Goal: Information Seeking & Learning: Find specific page/section

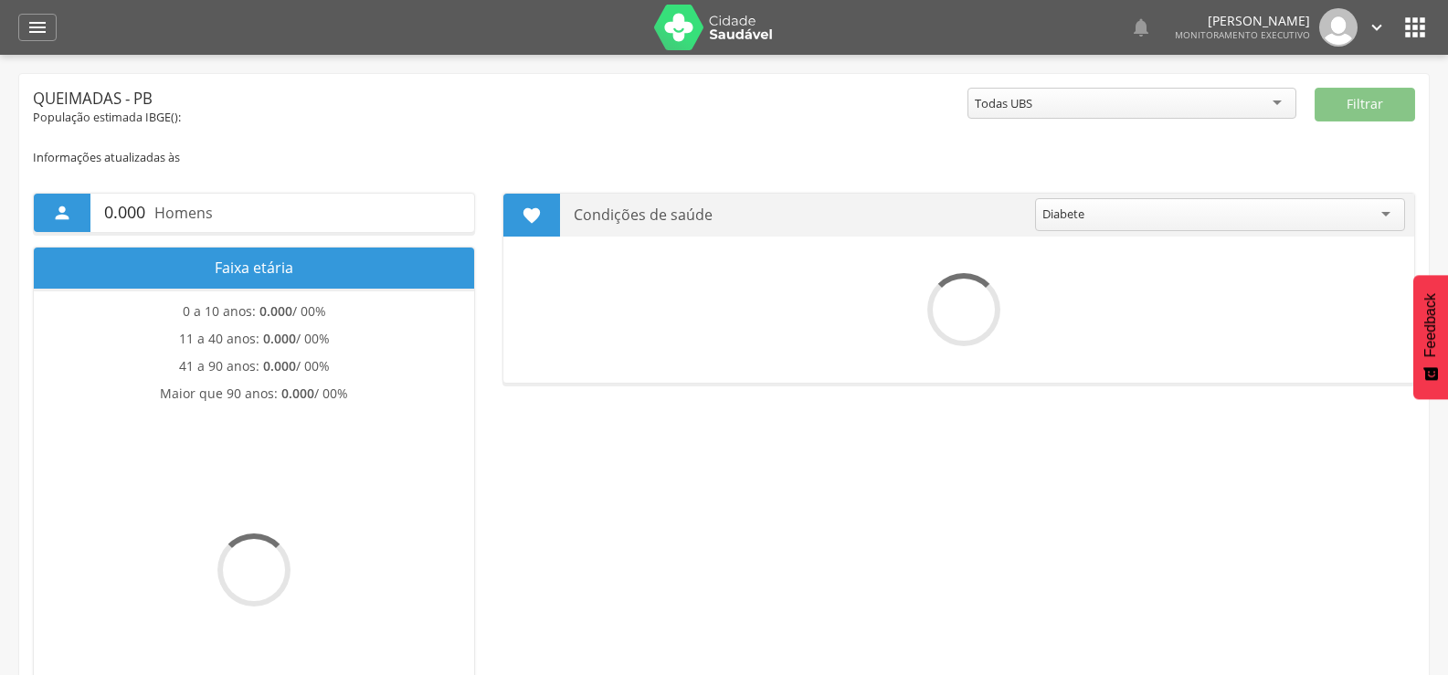
click at [29, 26] on icon "" at bounding box center [37, 27] width 22 height 22
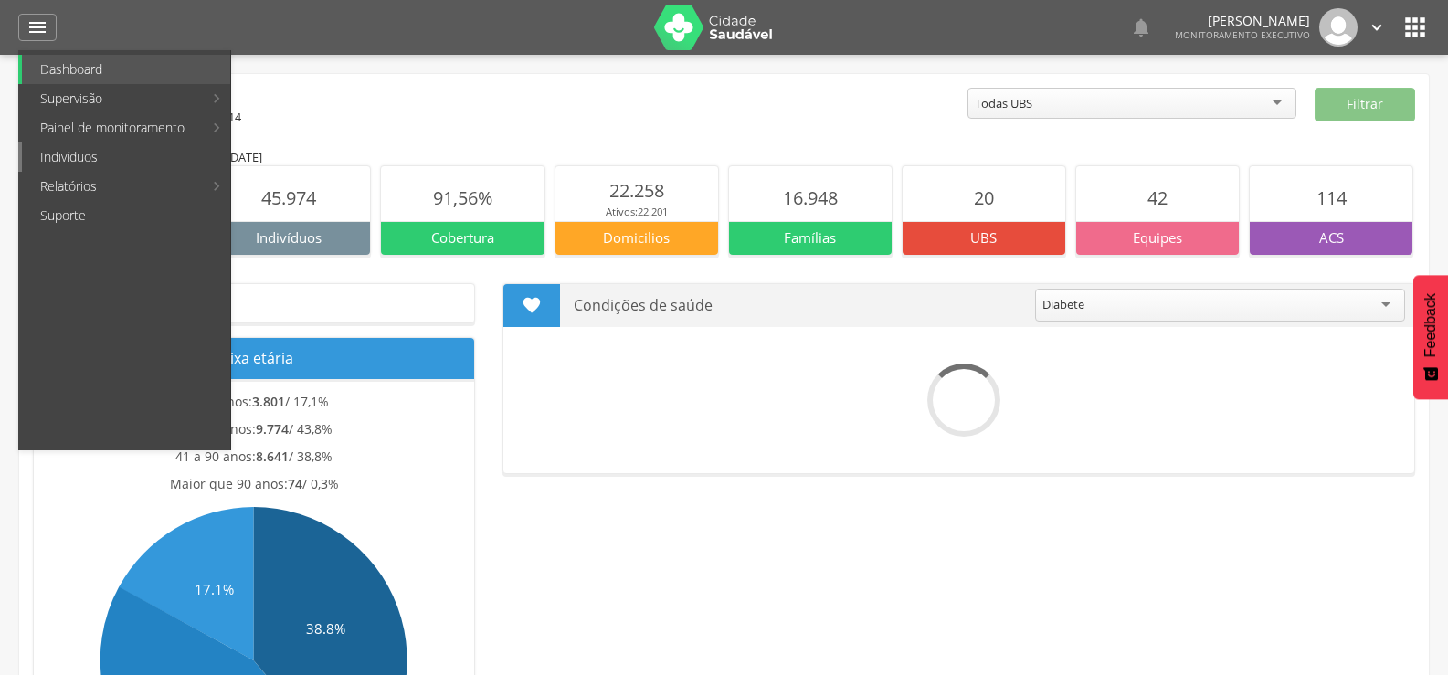
click at [67, 149] on link "Indivíduos" at bounding box center [126, 157] width 208 height 29
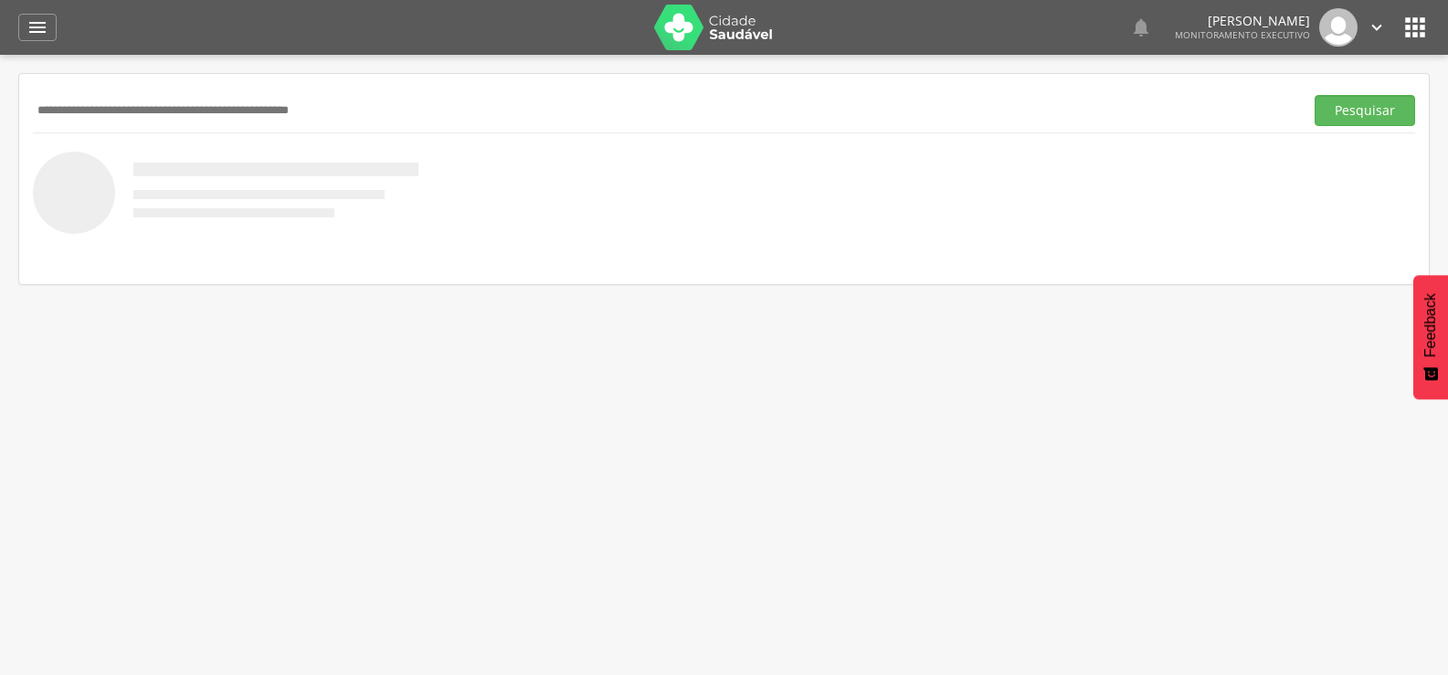
paste input "**********"
type input "**********"
click at [1315, 95] on button "Pesquisar" at bounding box center [1365, 110] width 100 height 31
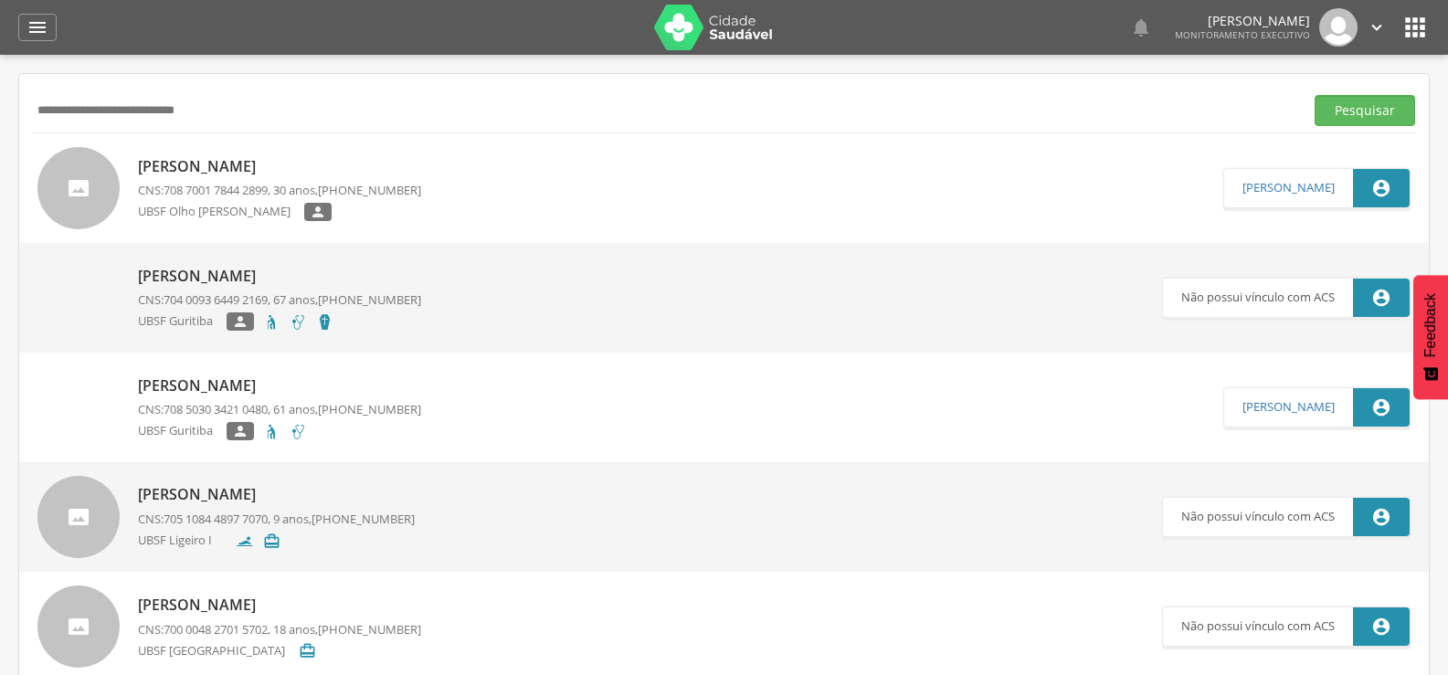
click at [245, 174] on p "Lizandra Maria da Silva Farias" at bounding box center [279, 166] width 283 height 21
type input "**********"
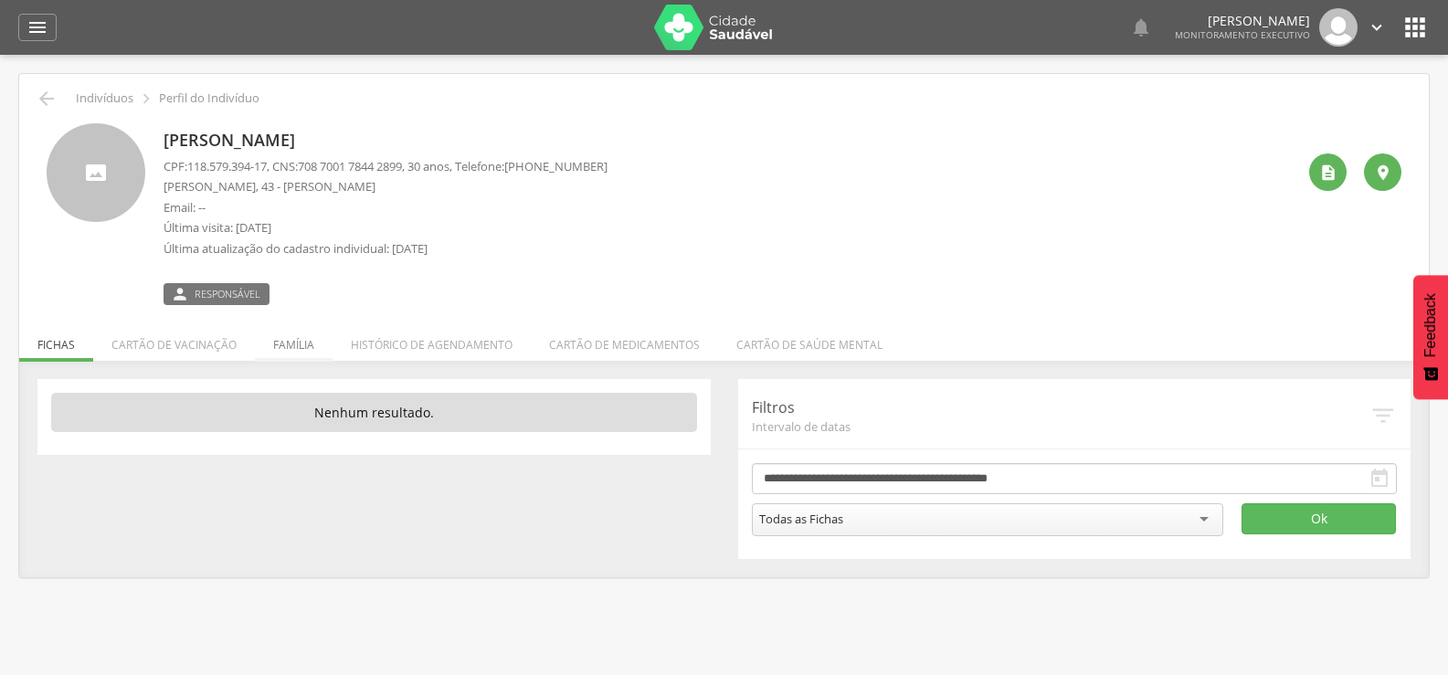
click at [303, 338] on li "Família" at bounding box center [294, 340] width 78 height 43
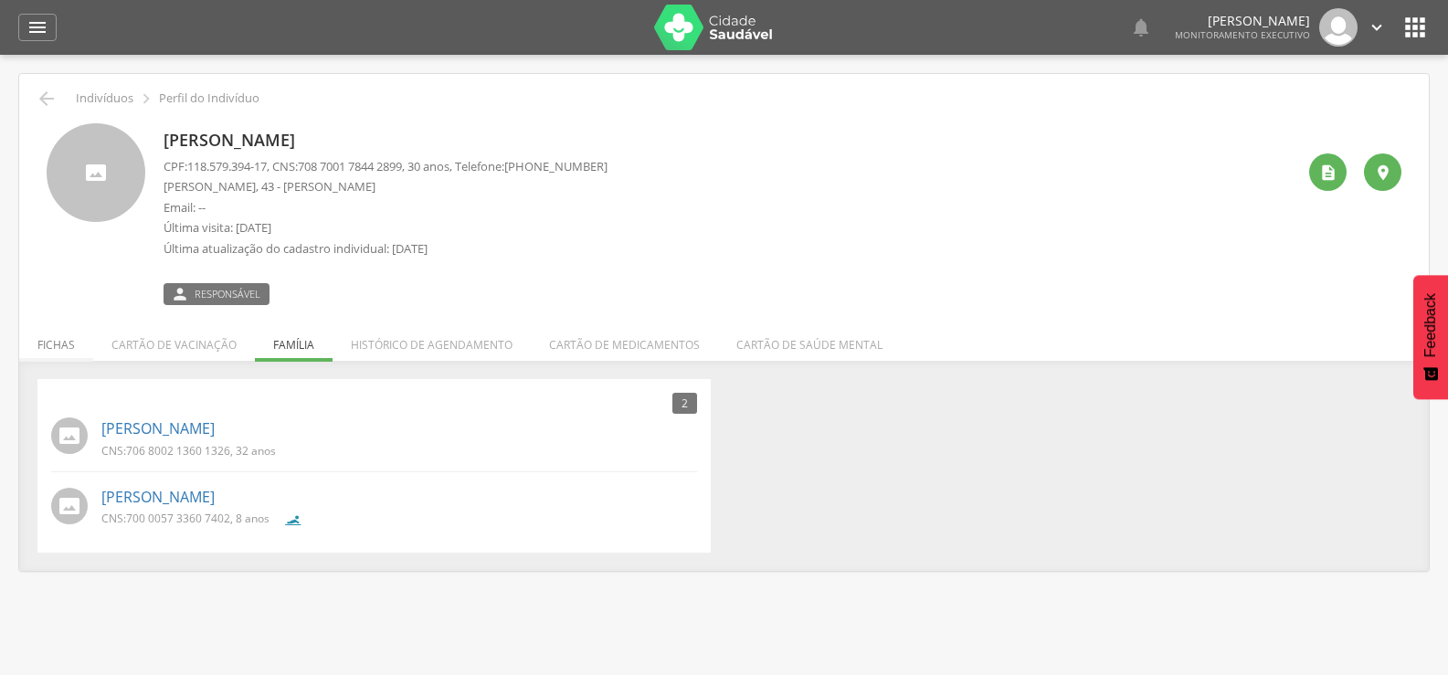
click at [63, 325] on li "Fichas" at bounding box center [56, 340] width 74 height 43
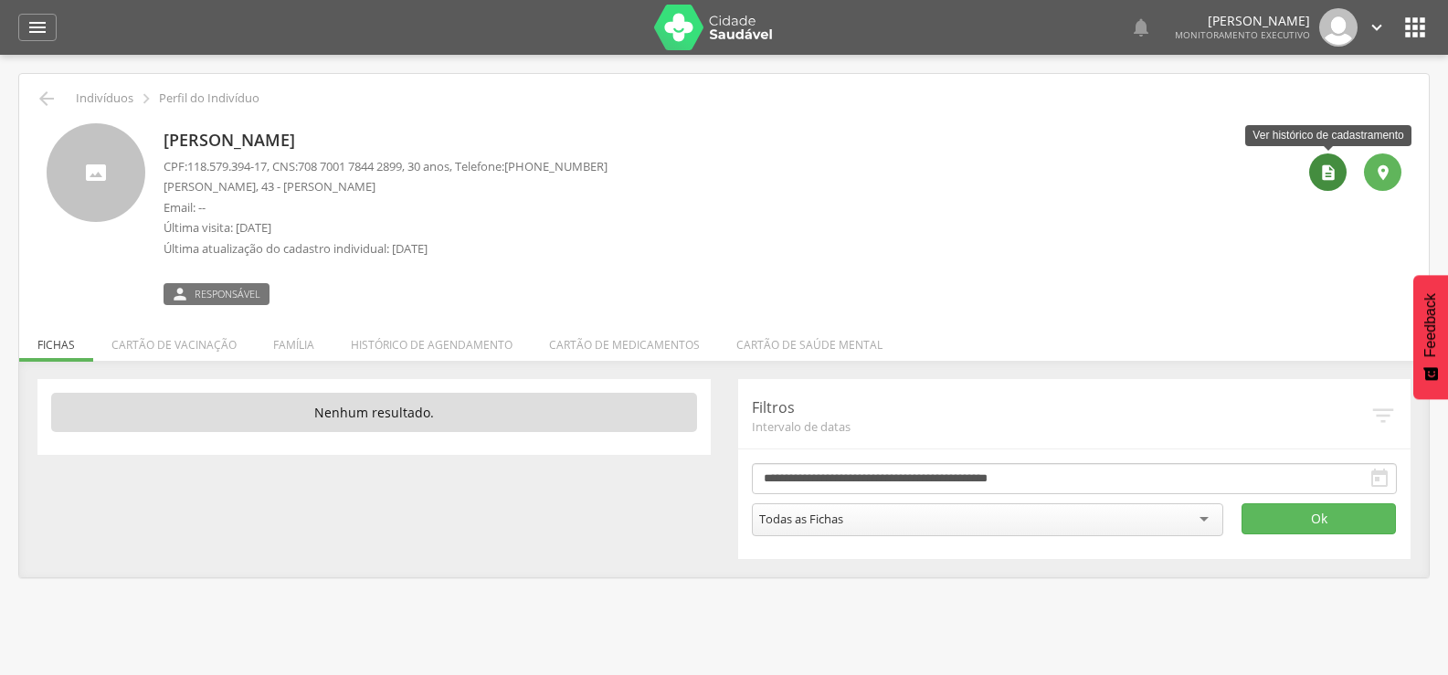
click at [1321, 173] on icon "" at bounding box center [1328, 173] width 18 height 18
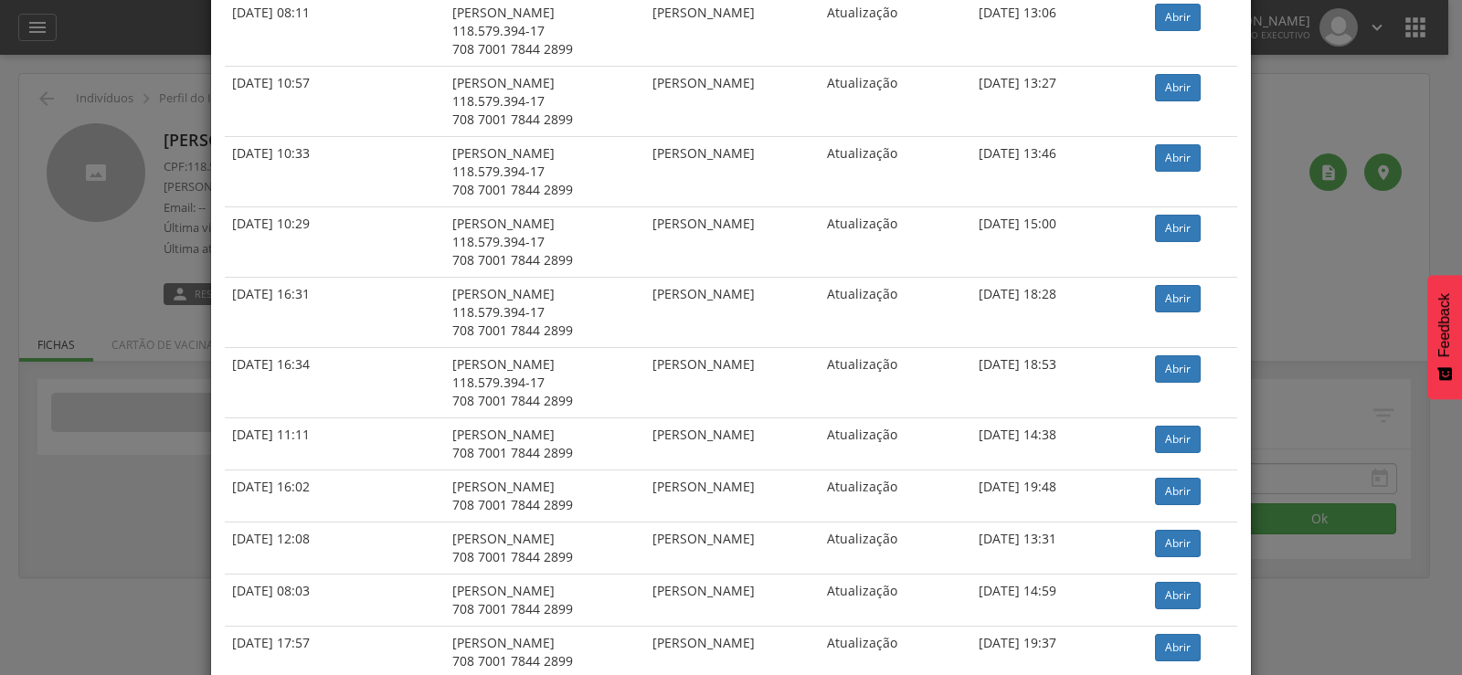
scroll to position [318, 0]
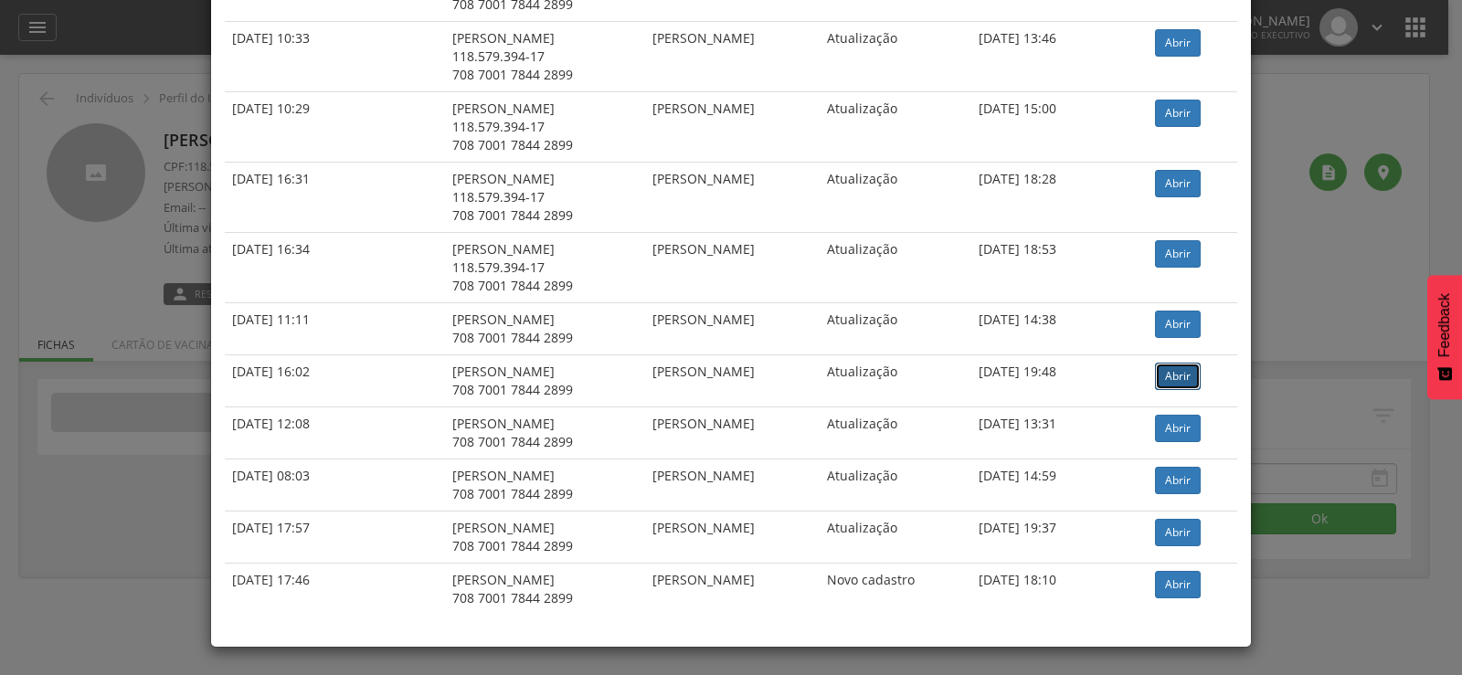
click at [1179, 374] on link "Abrir" at bounding box center [1178, 376] width 46 height 27
click at [0, 267] on div "× Histórico de cadastramento Data de atendimento Indivíduo ACS Situação Sincron…" at bounding box center [731, 337] width 1462 height 675
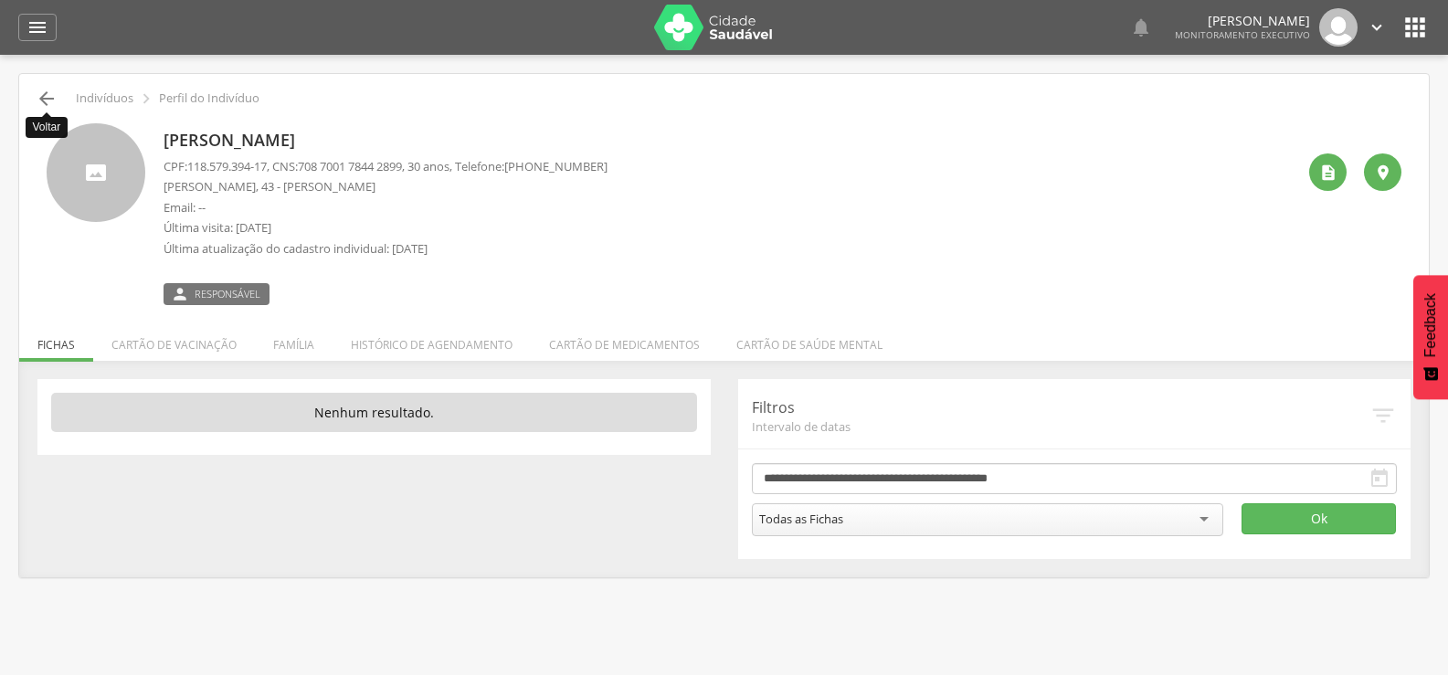
click at [43, 98] on icon "" at bounding box center [47, 99] width 22 height 22
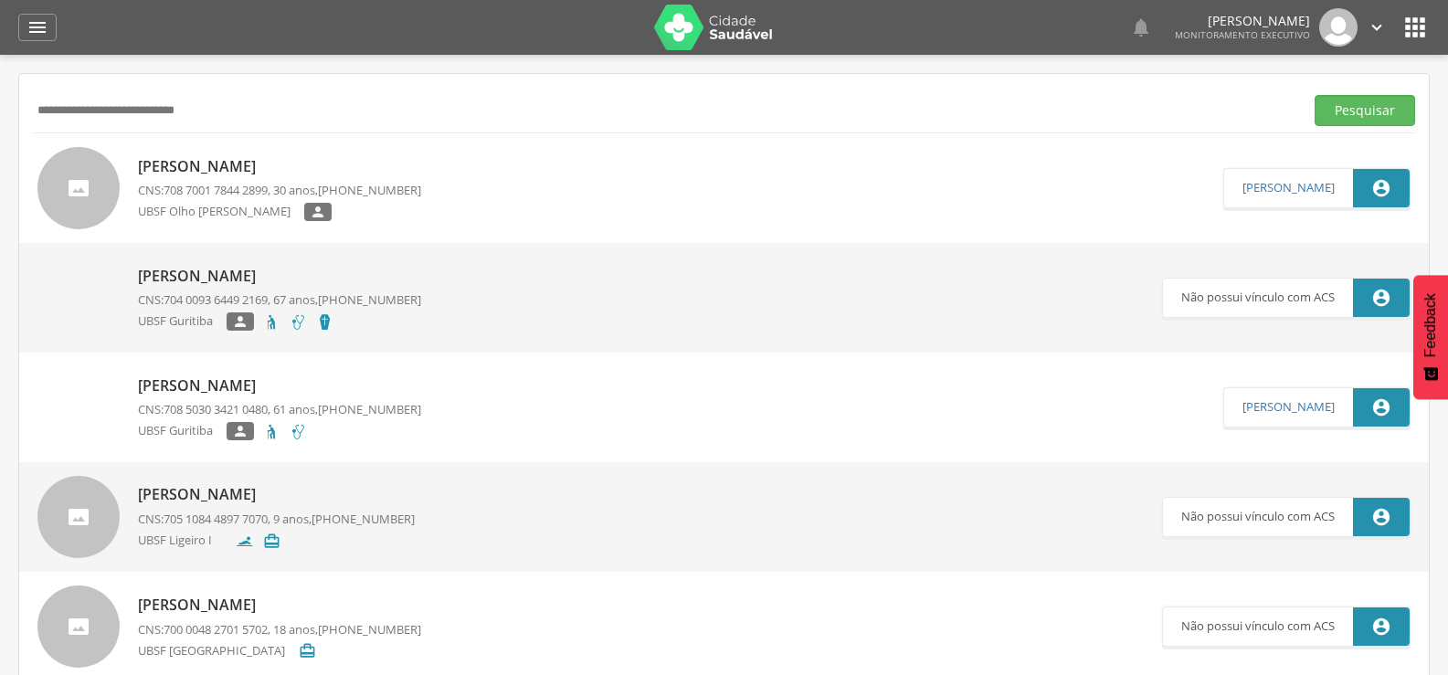
drag, startPoint x: 217, startPoint y: 112, endPoint x: 0, endPoint y: 123, distance: 216.8
click at [0, 123] on div " Supervisão  Distritos  Ubs Coordenador: - Queimadas / PB Intervalo de Tempo…" at bounding box center [724, 392] width 1448 height 675
click at [322, 168] on p "Lizandra Maria da Silva Farias" at bounding box center [279, 166] width 283 height 21
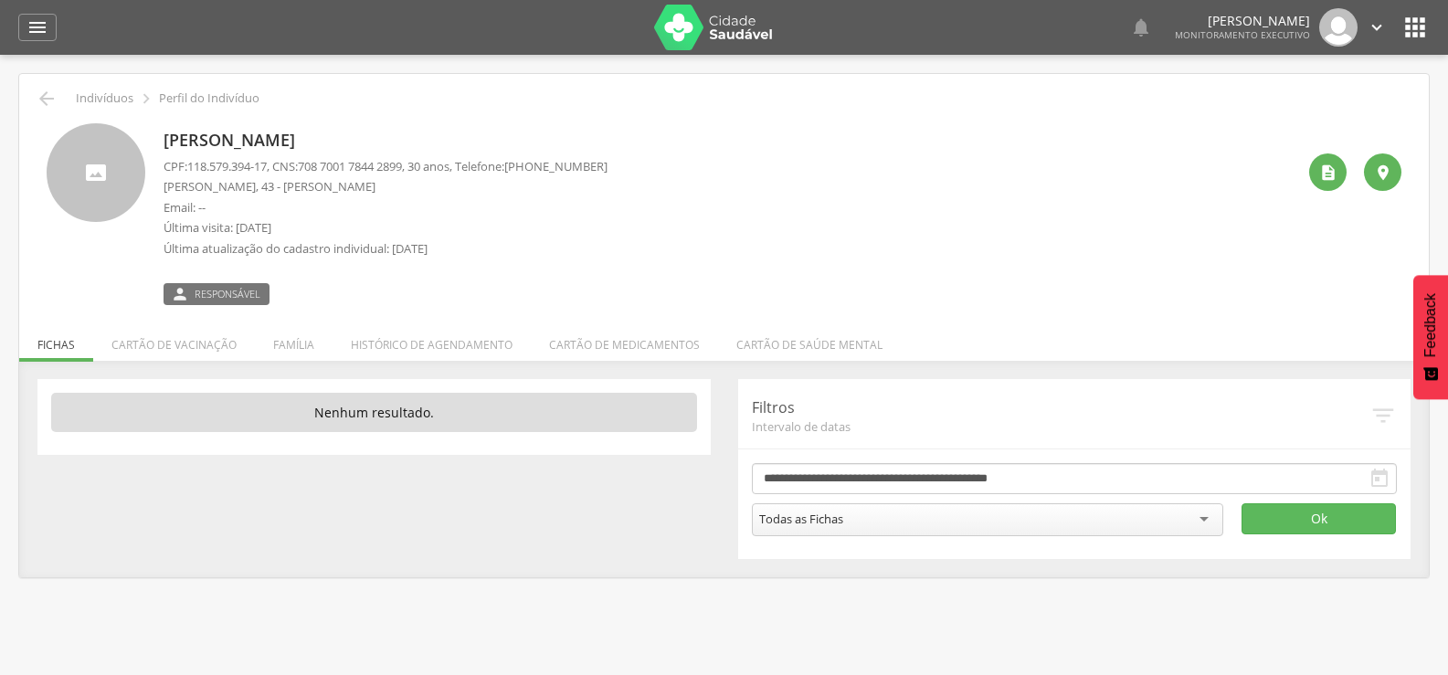
click at [1294, 183] on div "Lizandra Maria da Silva Farias CPF: 118.579.394-17 , CNS: 708 7001 7844 2899 , …" at bounding box center [730, 214] width 1132 height 182
click at [1321, 174] on icon "" at bounding box center [1328, 173] width 18 height 18
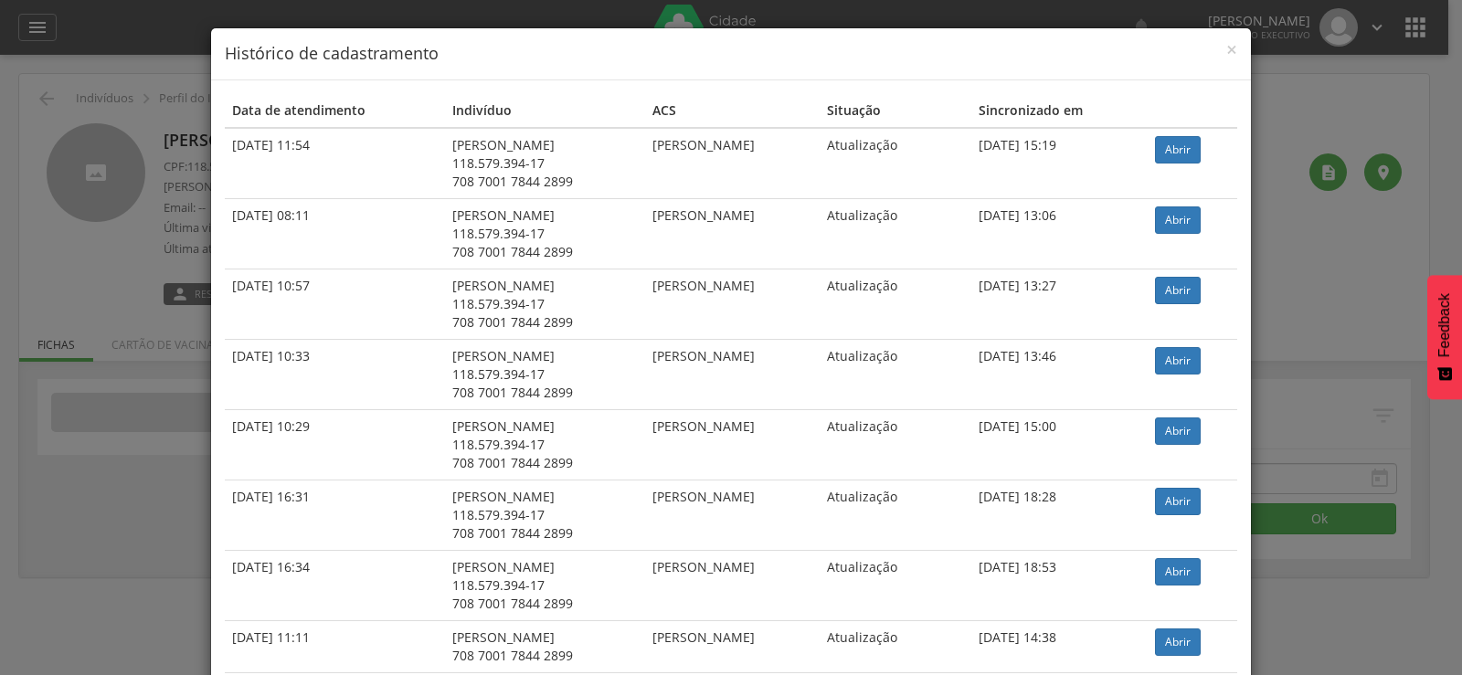
scroll to position [318, 0]
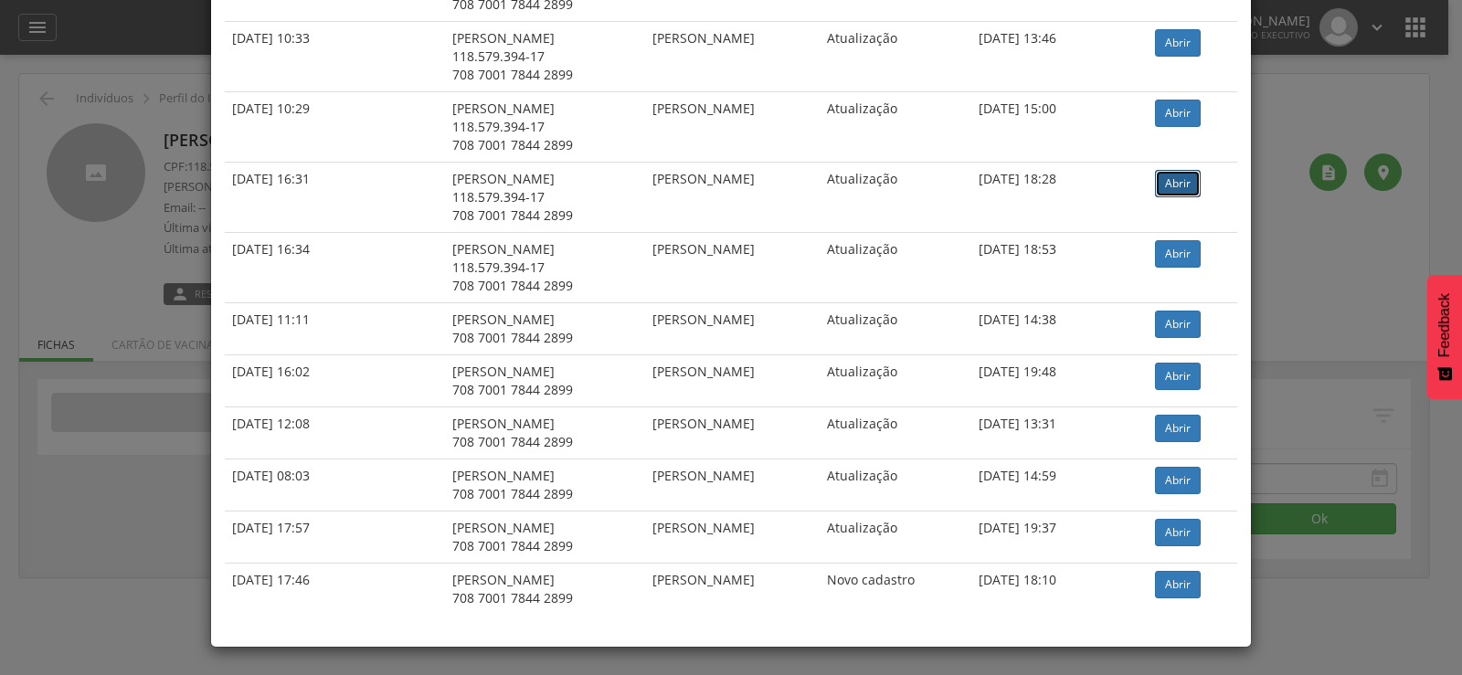
click at [1188, 175] on link "Abrir" at bounding box center [1178, 183] width 46 height 27
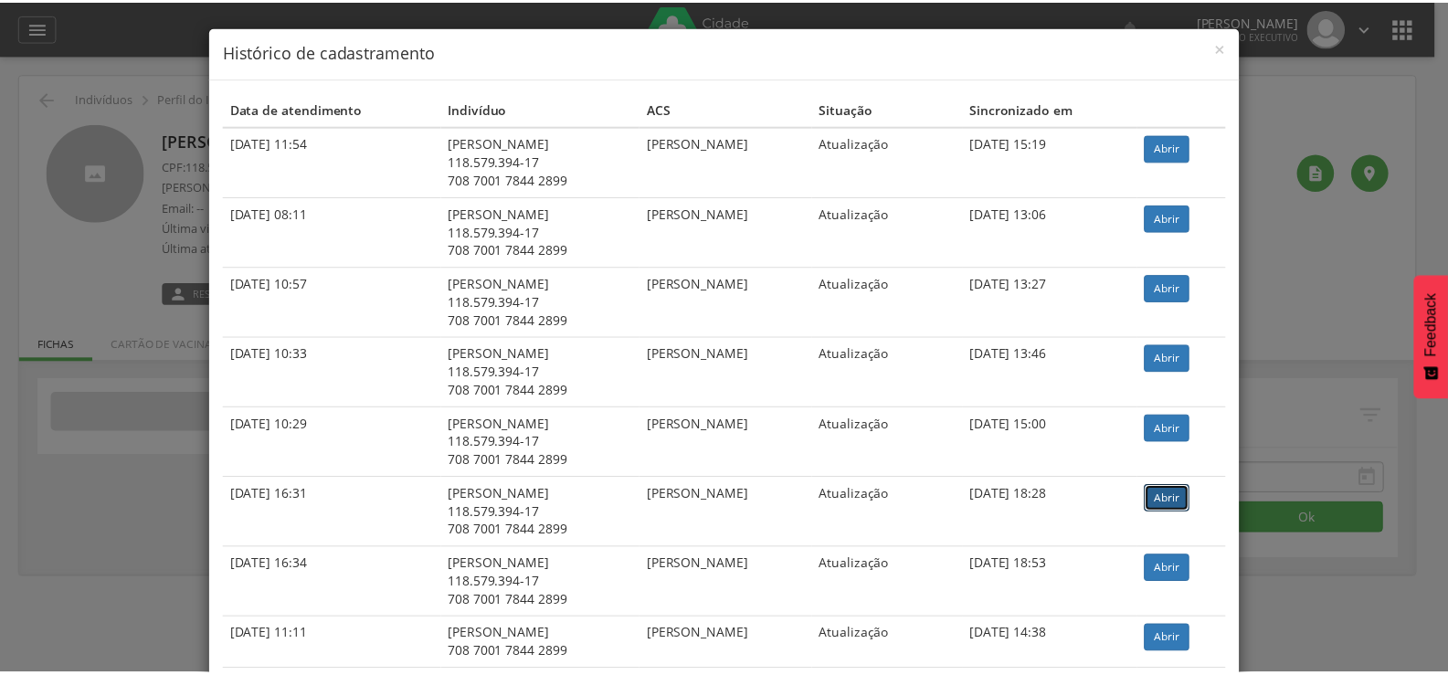
scroll to position [0, 0]
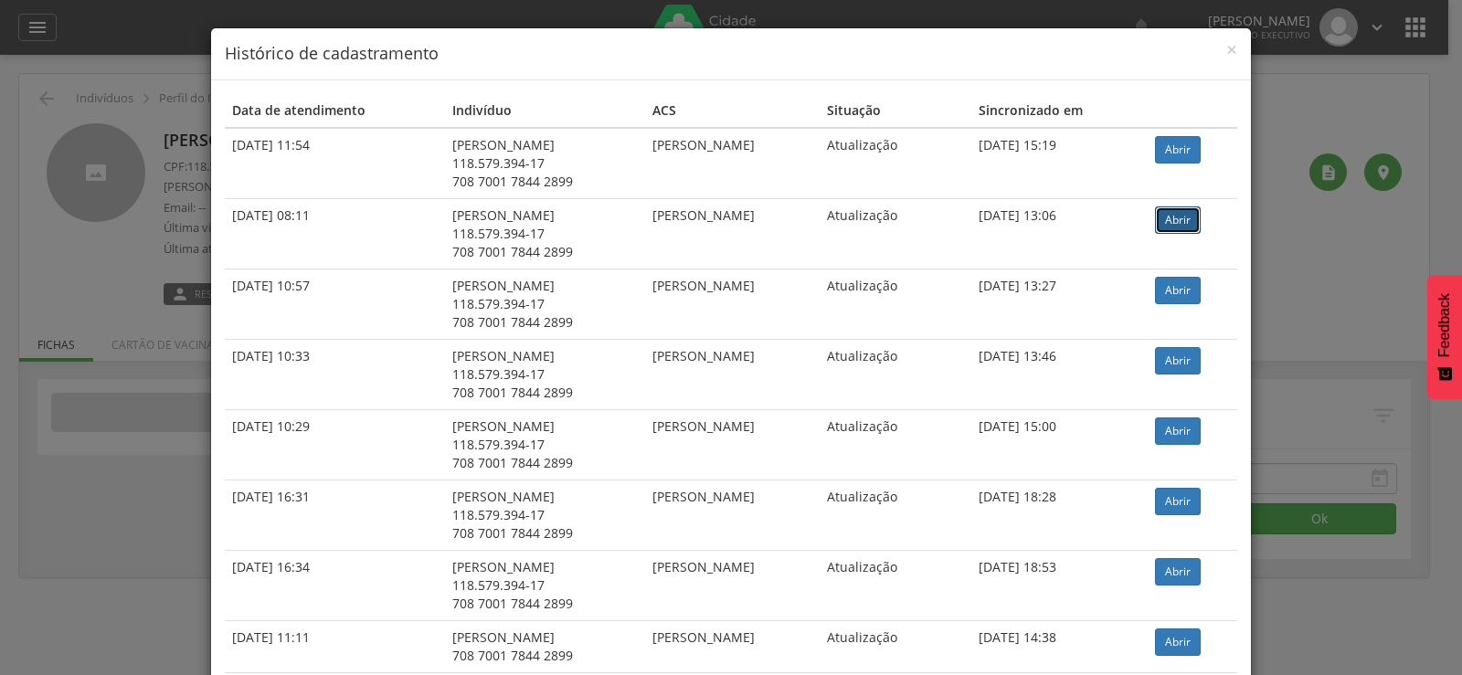
click at [1199, 218] on link "Abrir" at bounding box center [1178, 219] width 46 height 27
click at [99, 181] on div "× Histórico de cadastramento Data de atendimento Indivíduo ACS Situação Sincron…" at bounding box center [731, 337] width 1462 height 675
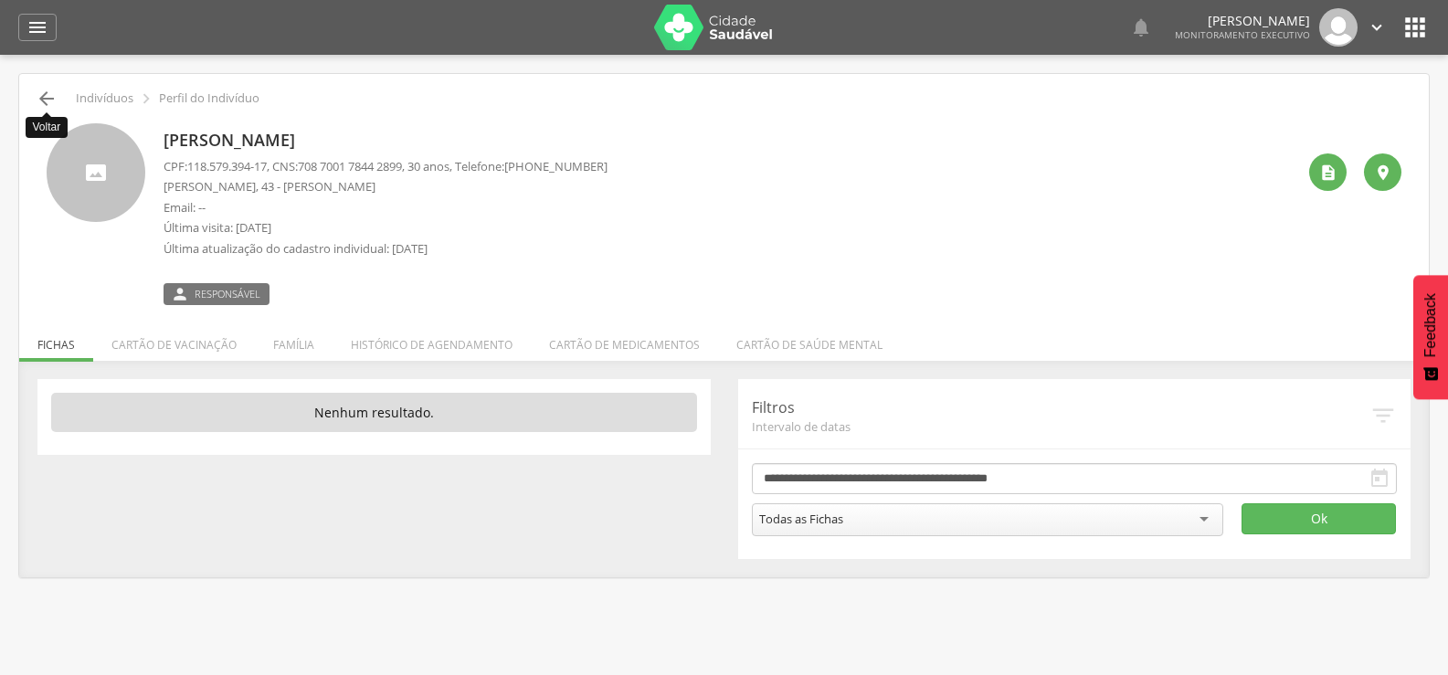
click at [42, 101] on icon "" at bounding box center [47, 99] width 22 height 22
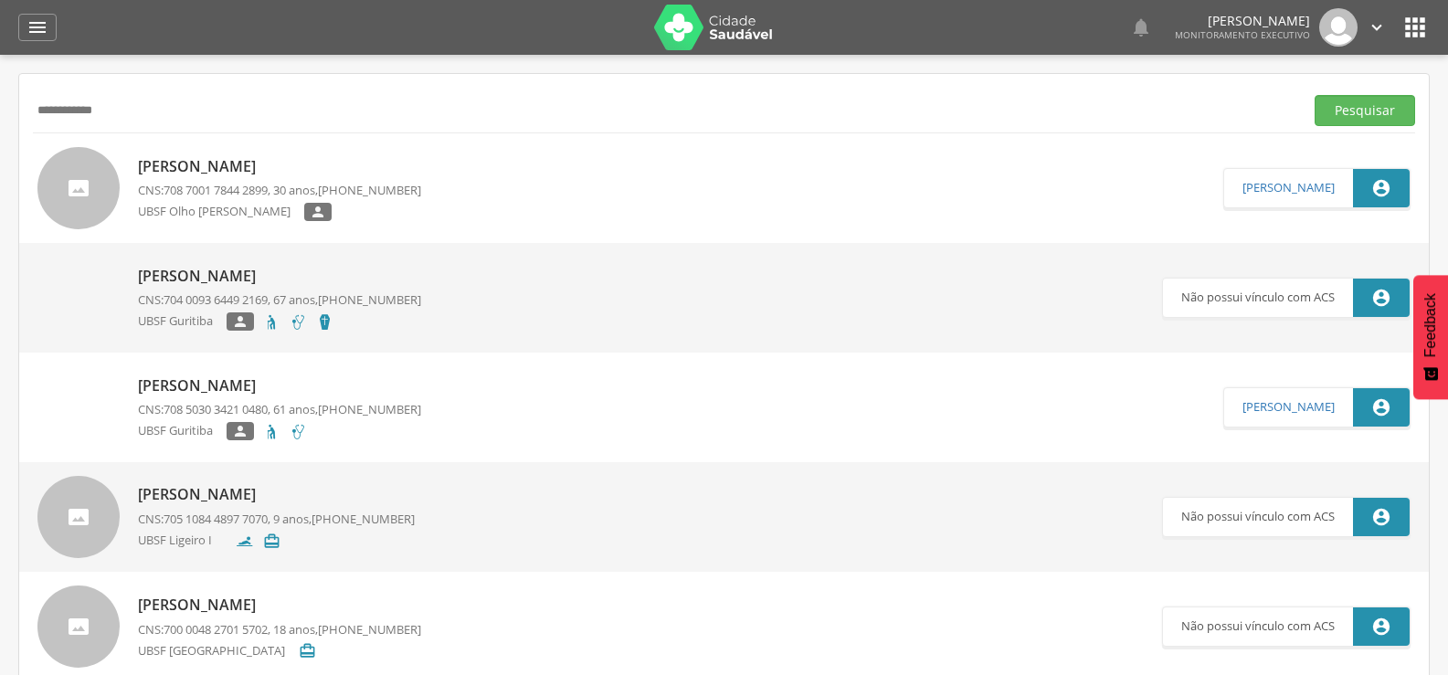
click at [1315, 95] on button "Pesquisar" at bounding box center [1365, 110] width 100 height 31
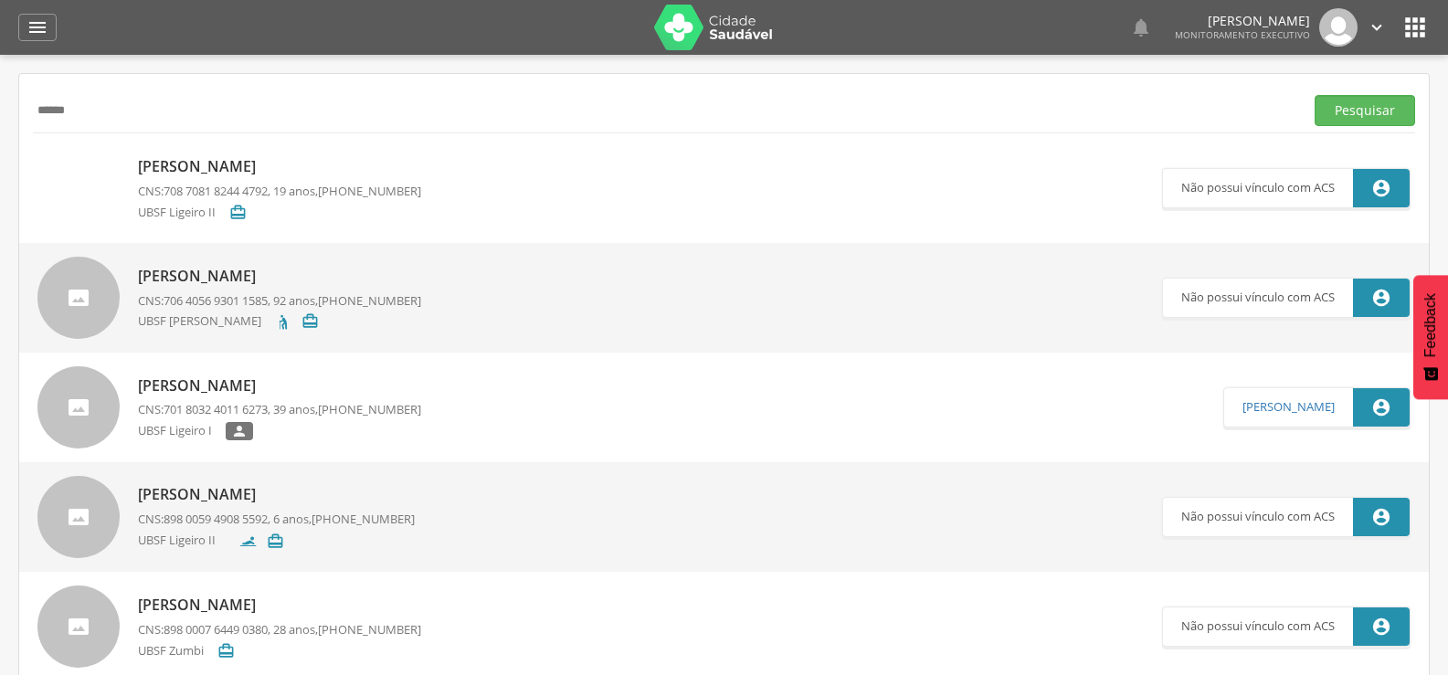
type input "******"
click at [1315, 95] on button "Pesquisar" at bounding box center [1365, 110] width 100 height 31
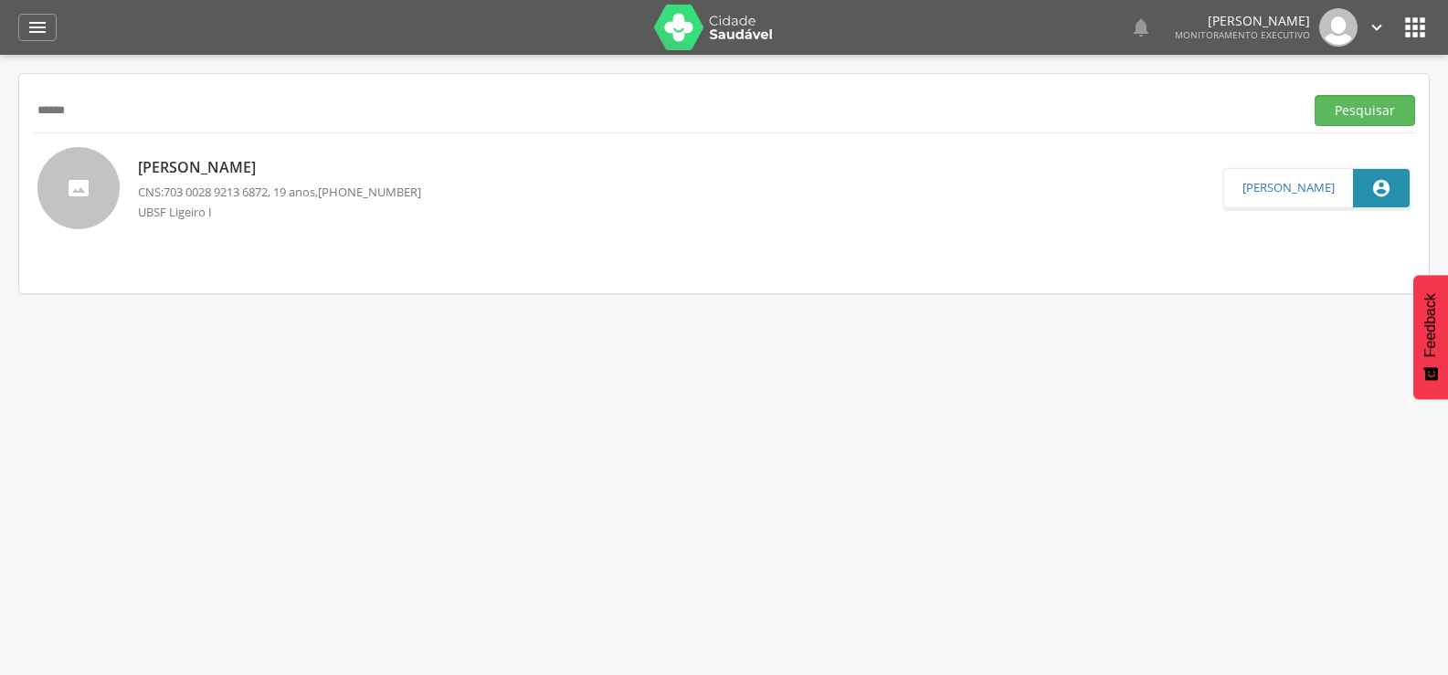
click at [281, 153] on div "Rozane Barreto Barbosa CNS: 703 0028 9213 6872 , 19 anos, (83) 98841-7530 UBSF …" at bounding box center [279, 188] width 283 height 73
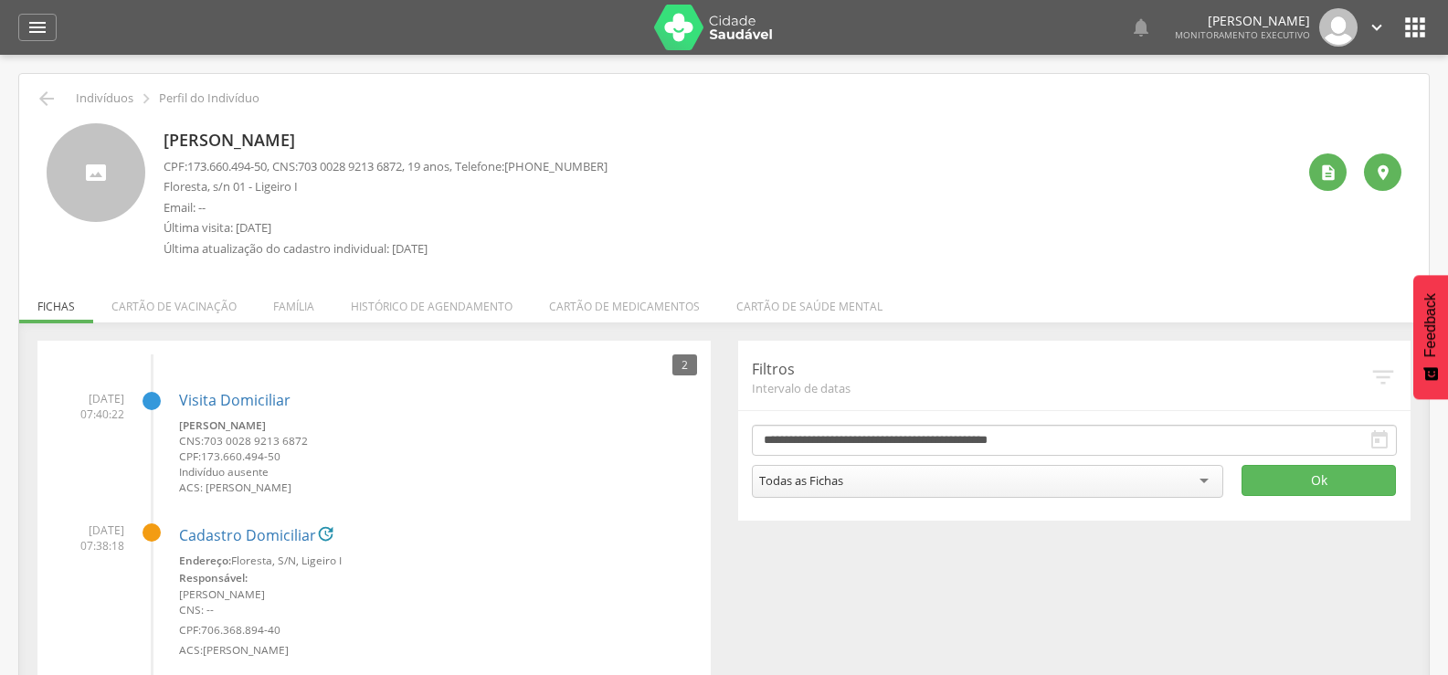
scroll to position [57, 0]
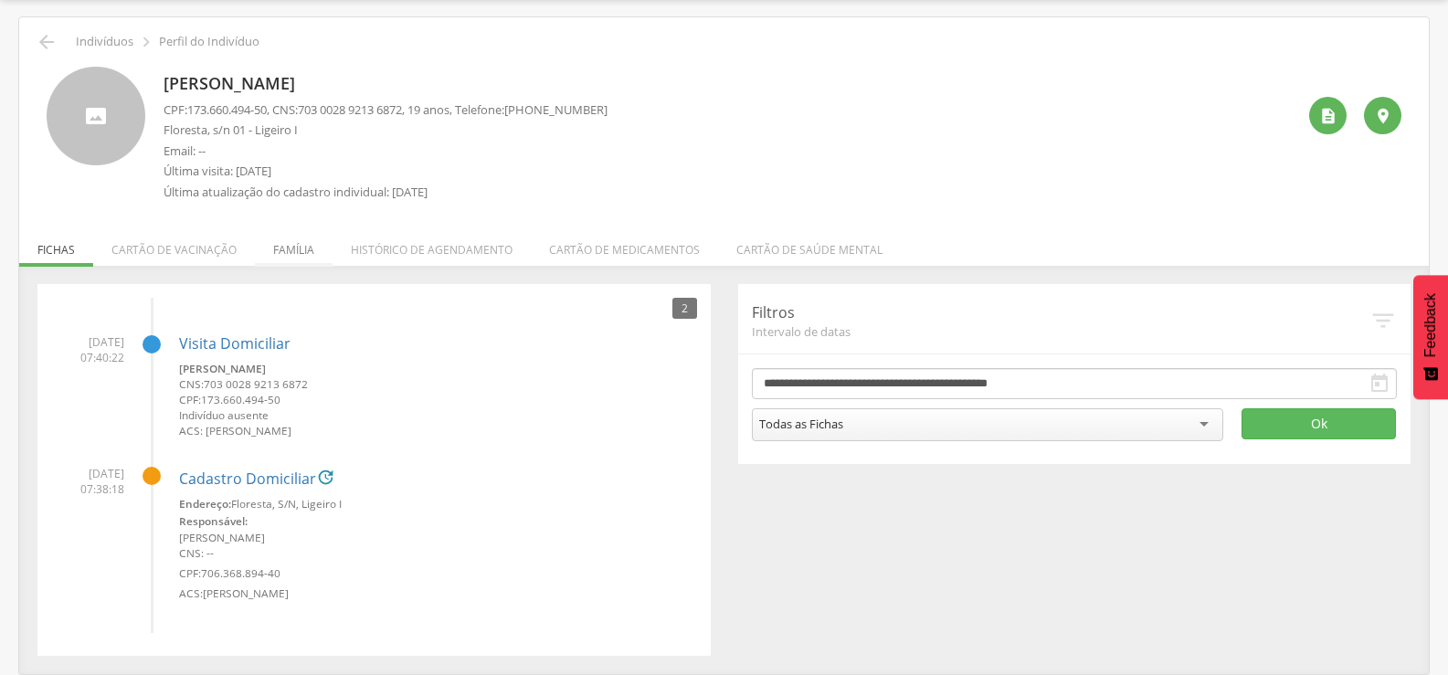
click at [297, 247] on li "Família" at bounding box center [294, 245] width 78 height 43
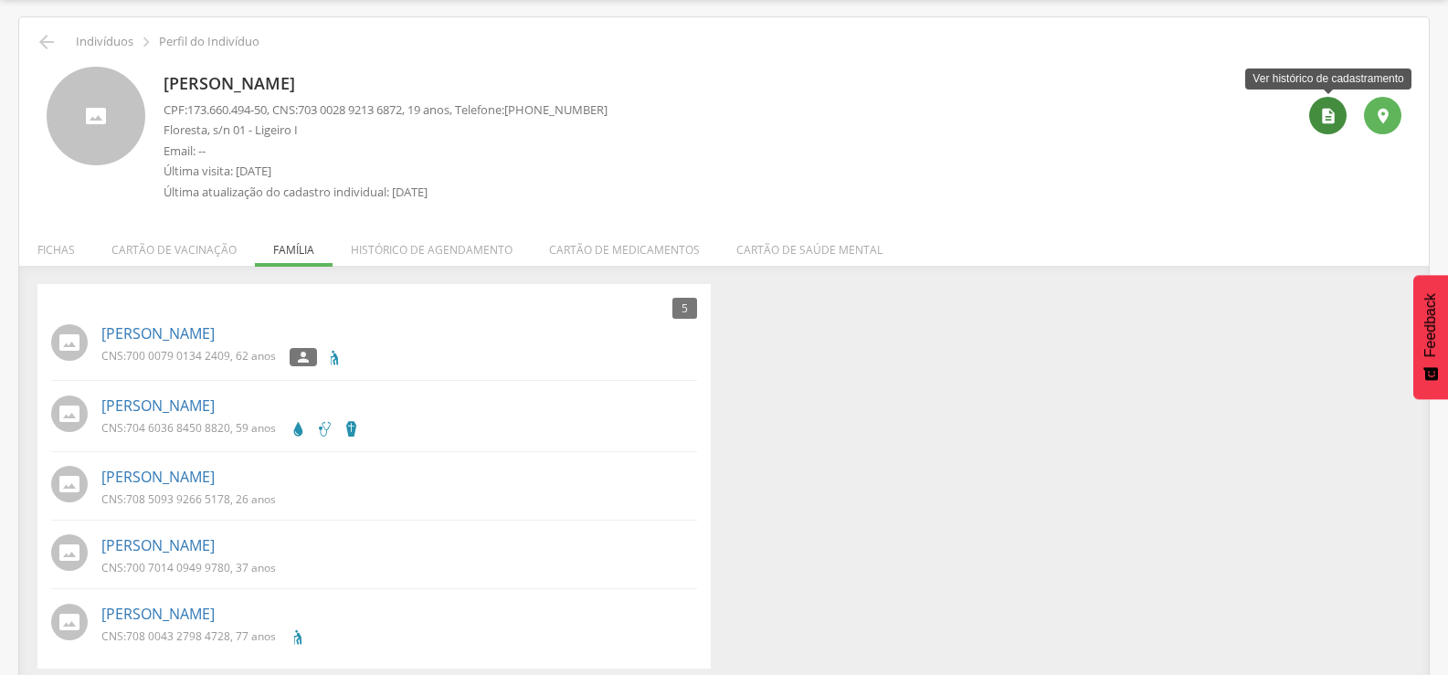
click at [1334, 111] on icon "" at bounding box center [1328, 116] width 18 height 18
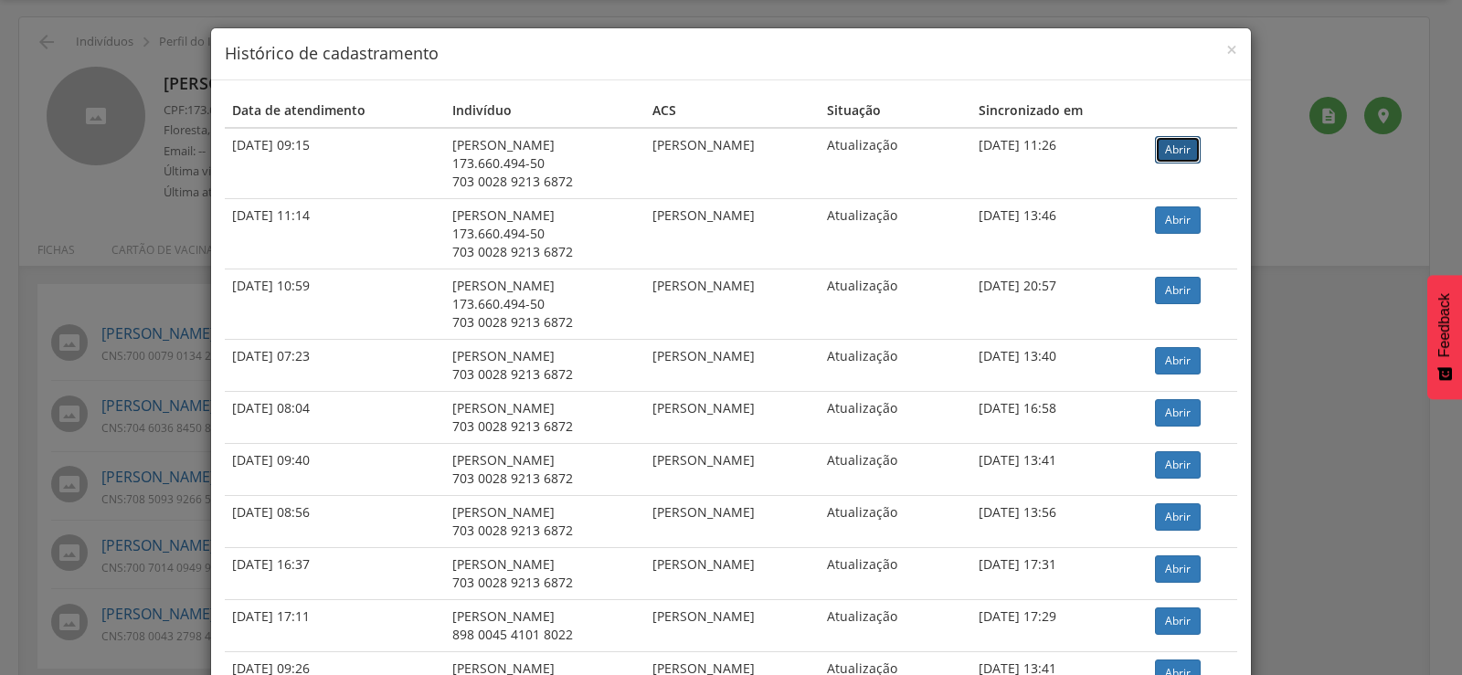
click at [1200, 152] on link "Abrir" at bounding box center [1178, 149] width 46 height 27
click at [0, 421] on div "× Histórico de cadastramento Data de atendimento Indivíduo ACS Situação Sincron…" at bounding box center [731, 337] width 1462 height 675
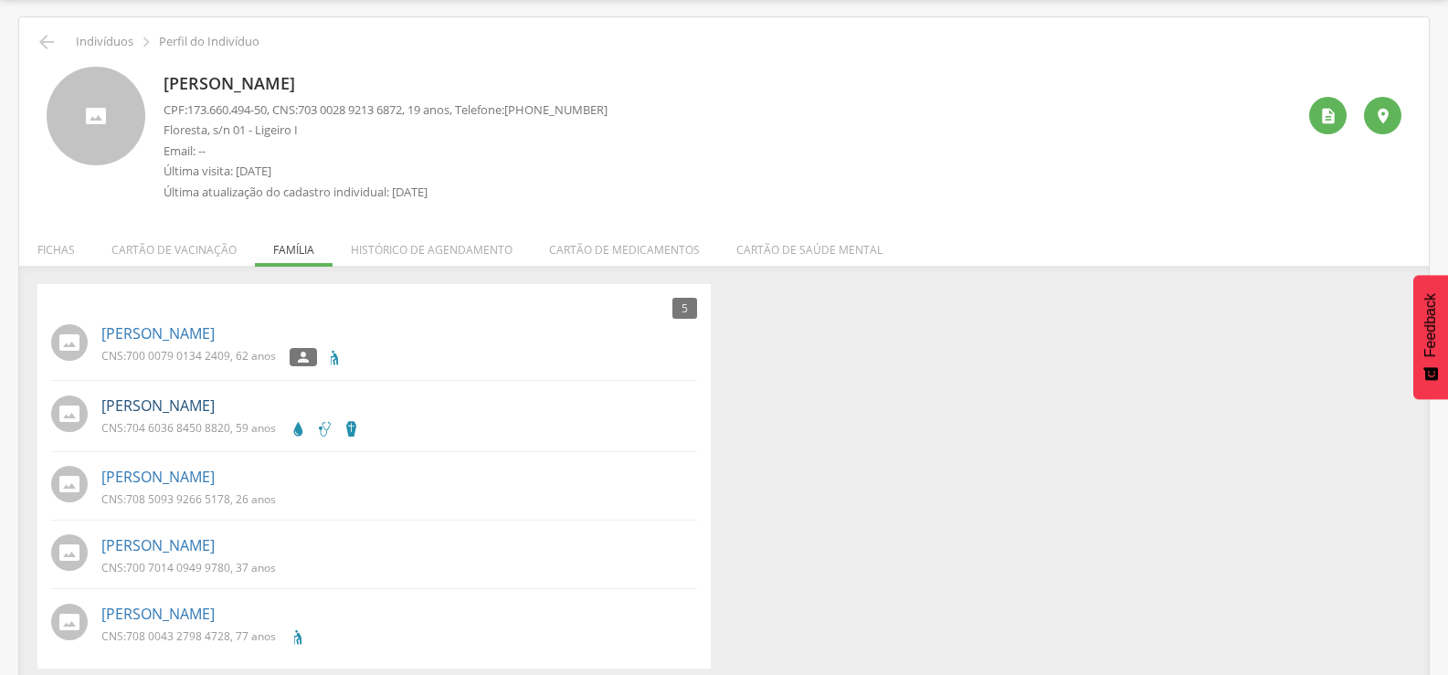
click at [156, 411] on link "Josefa Marinez Barreto" at bounding box center [157, 406] width 113 height 21
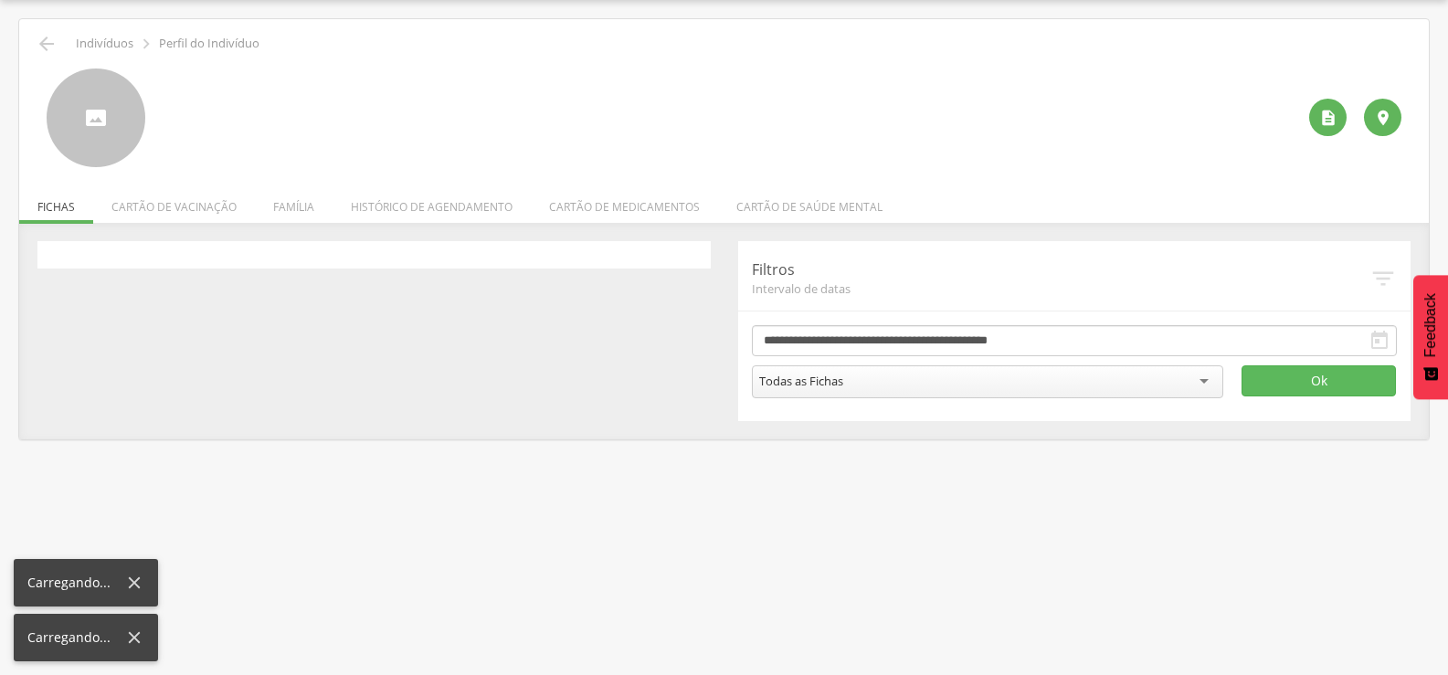
scroll to position [55, 0]
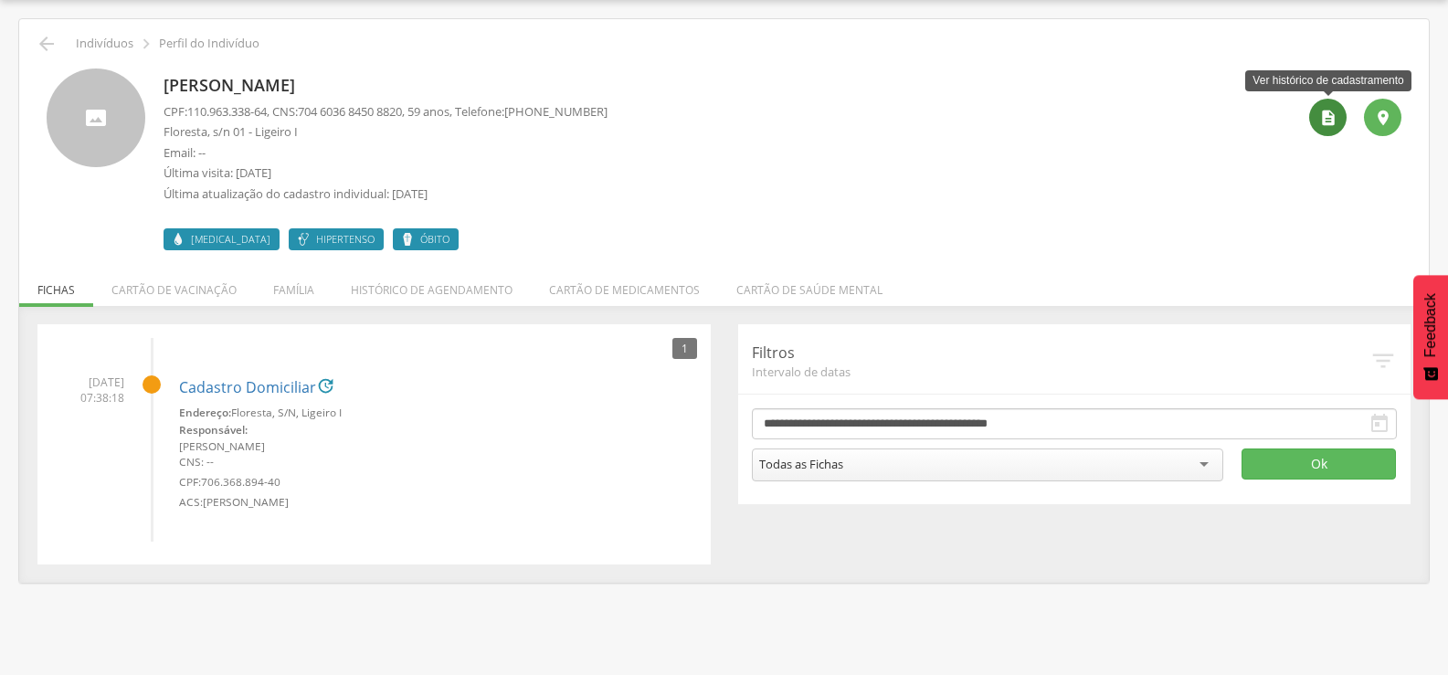
click at [1320, 130] on div "" at bounding box center [1327, 117] width 37 height 37
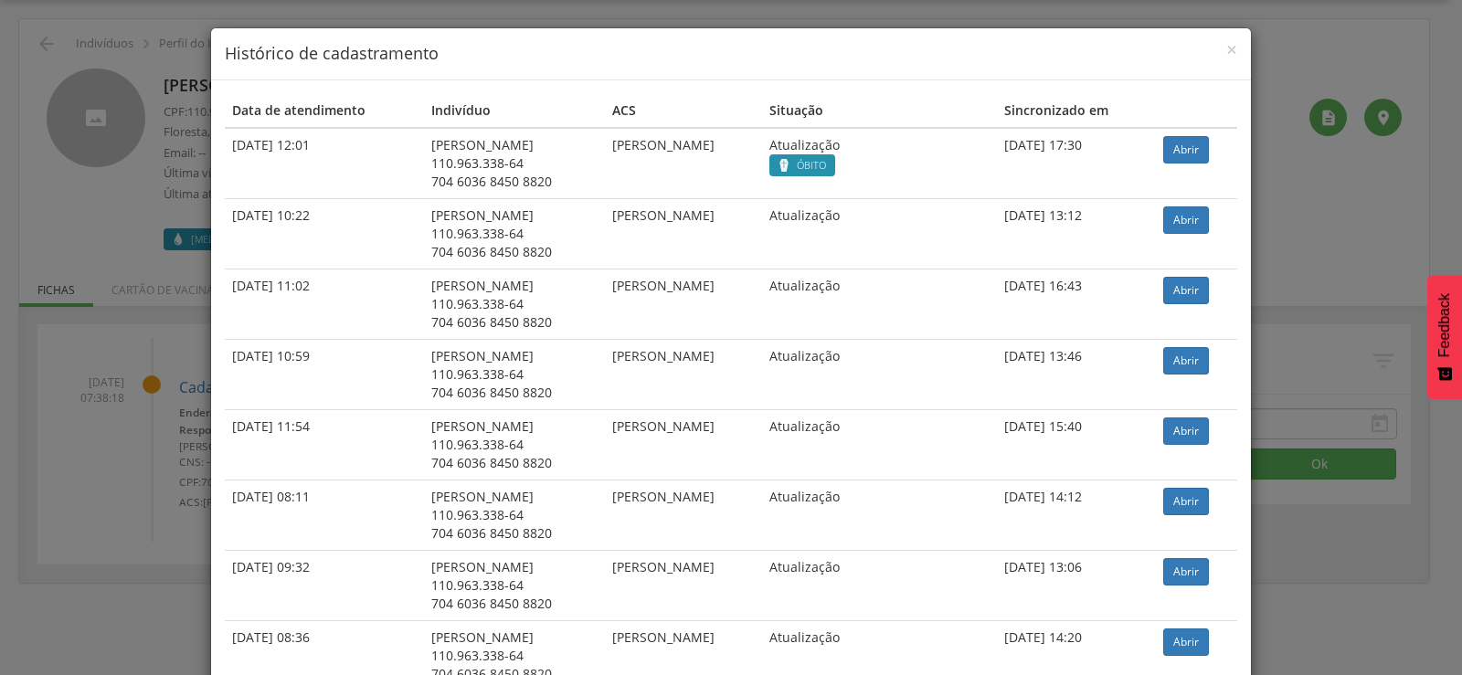
click at [1312, 213] on div "× Histórico de cadastramento Data de atendimento Indivíduo ACS Situação Sincron…" at bounding box center [731, 337] width 1462 height 675
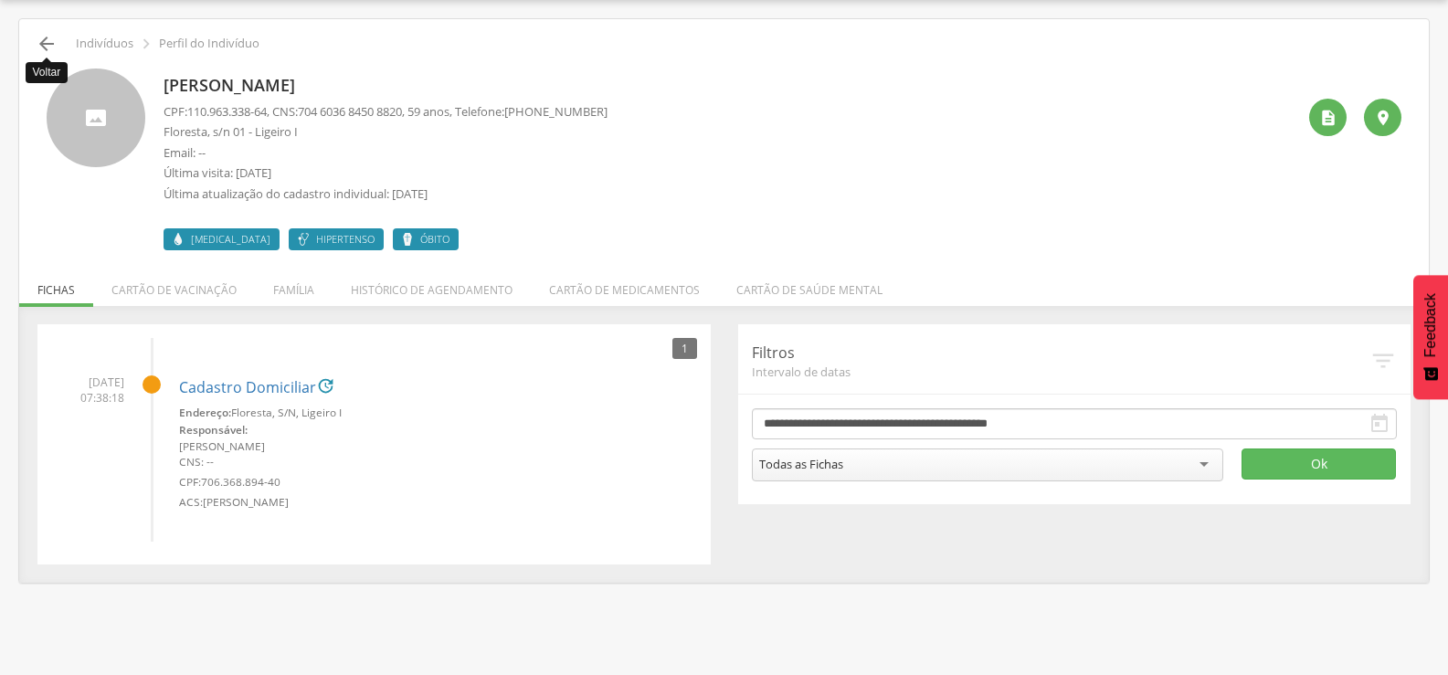
click at [51, 39] on icon "" at bounding box center [47, 44] width 22 height 22
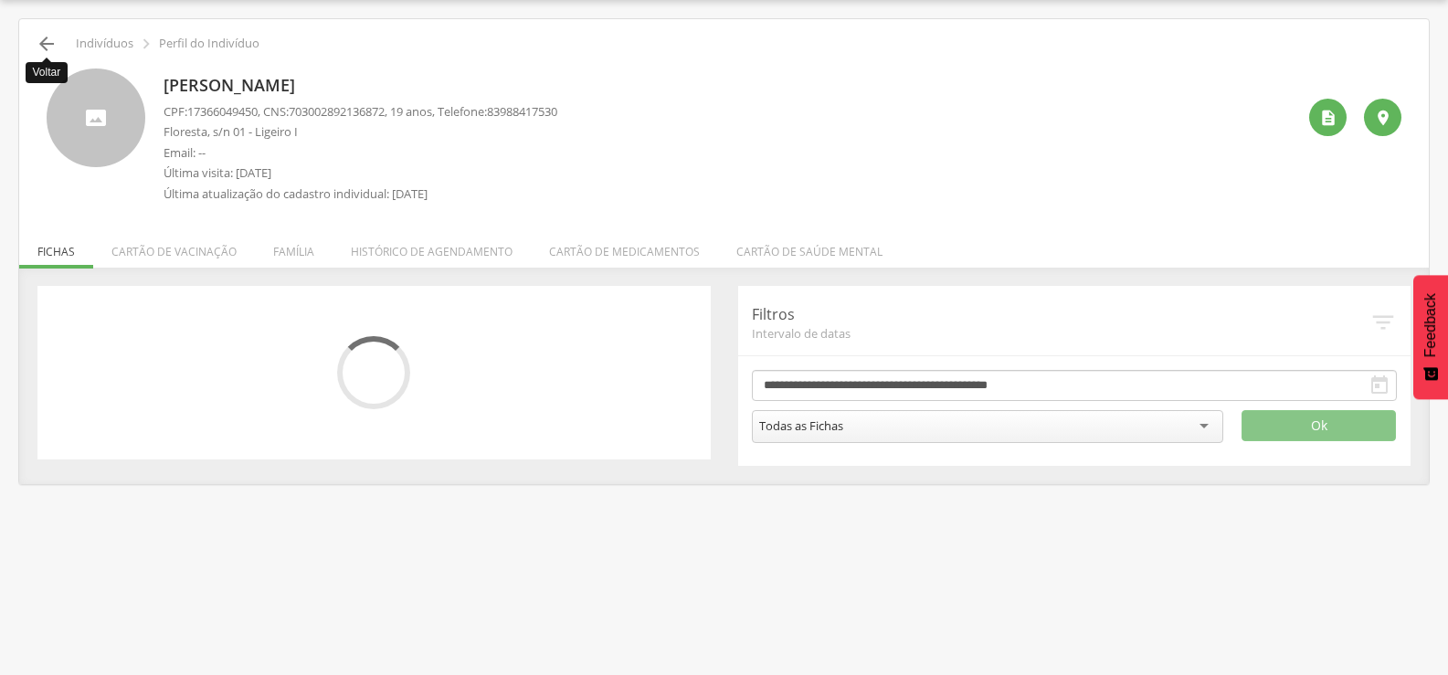
click at [51, 39] on icon "" at bounding box center [47, 44] width 22 height 22
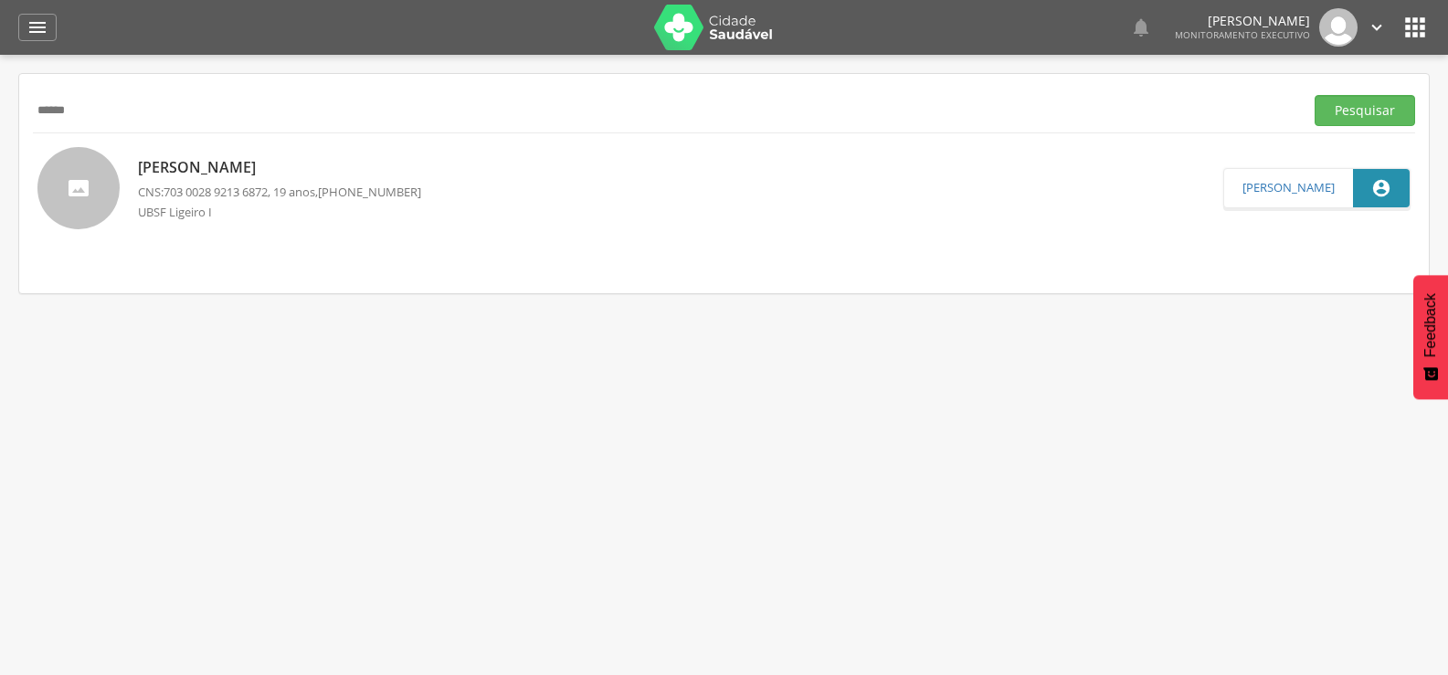
drag, startPoint x: 76, startPoint y: 105, endPoint x: 0, endPoint y: 111, distance: 76.1
click at [0, 111] on div " Supervisão  Distritos  Ubs Coordenador: - Queimadas / PB Intervalo de Tempo…" at bounding box center [724, 392] width 1448 height 675
type input "*"
type input "*******"
click at [1315, 95] on button "Pesquisar" at bounding box center [1365, 110] width 100 height 31
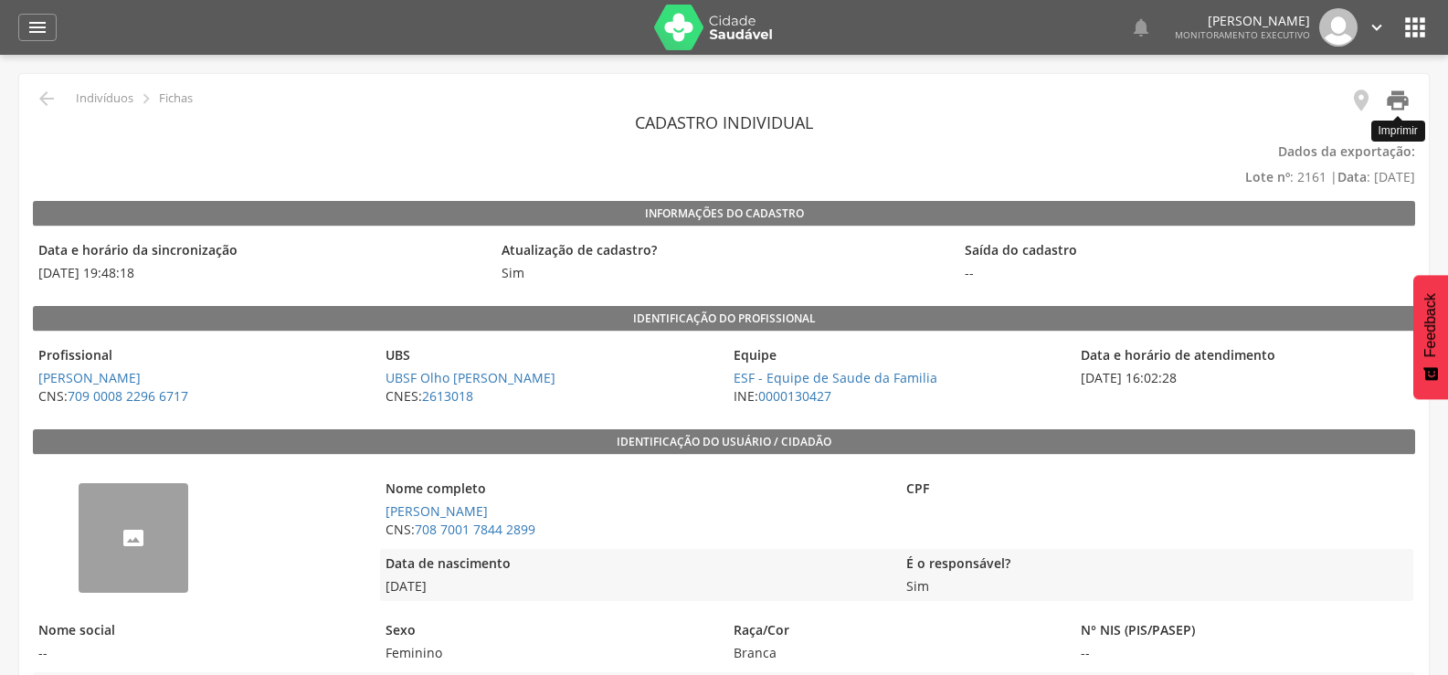
click at [1391, 100] on icon "" at bounding box center [1398, 101] width 26 height 26
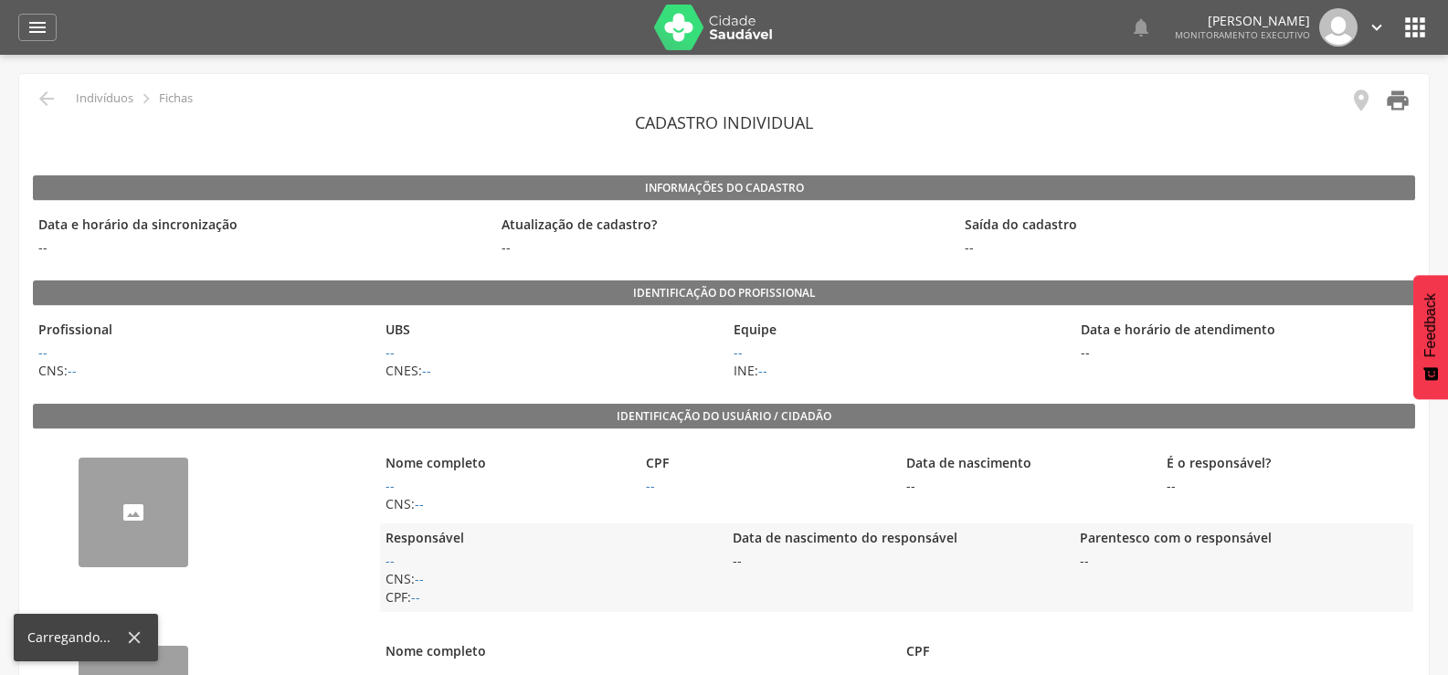
click at [1390, 91] on icon "" at bounding box center [1398, 101] width 26 height 26
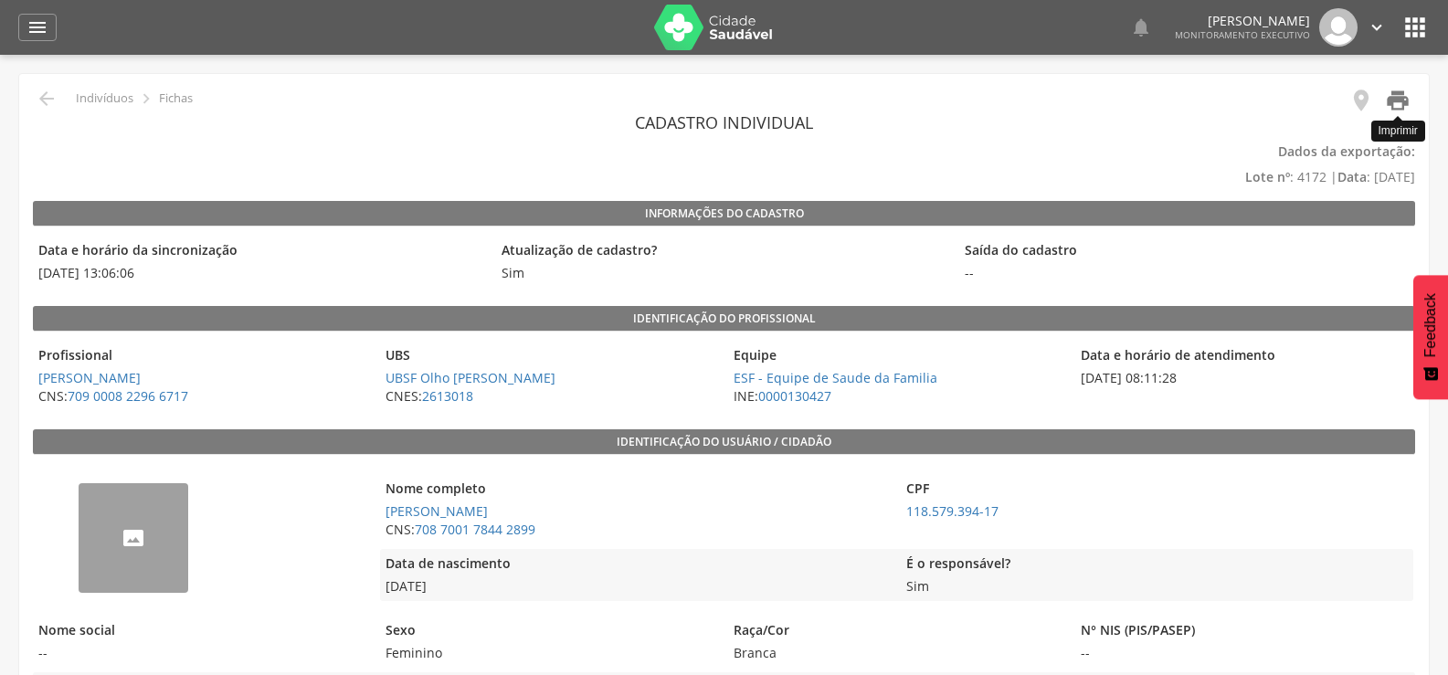
click at [1403, 107] on icon "" at bounding box center [1398, 101] width 26 height 26
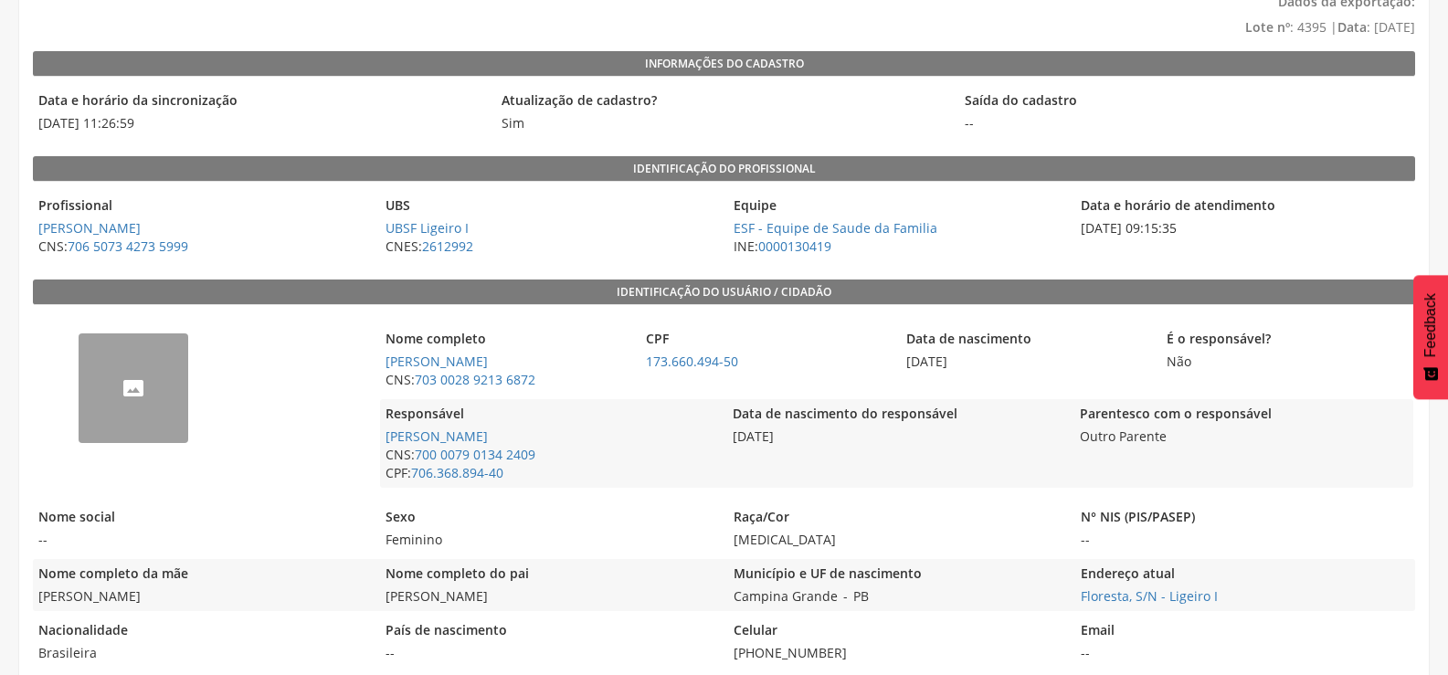
scroll to position [183, 0]
